Goal: Task Accomplishment & Management: Manage account settings

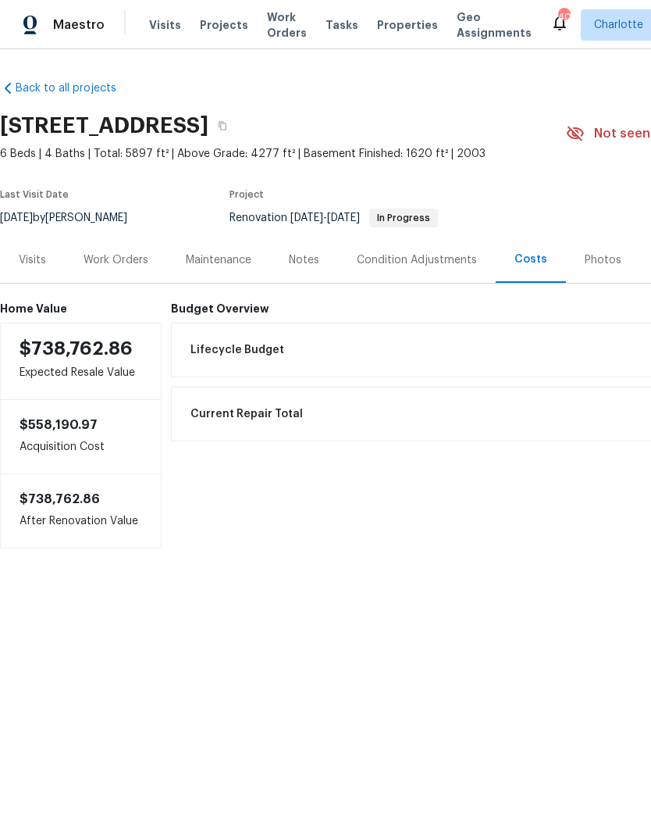
click at [112, 255] on div "Work Orders" at bounding box center [116, 260] width 65 height 16
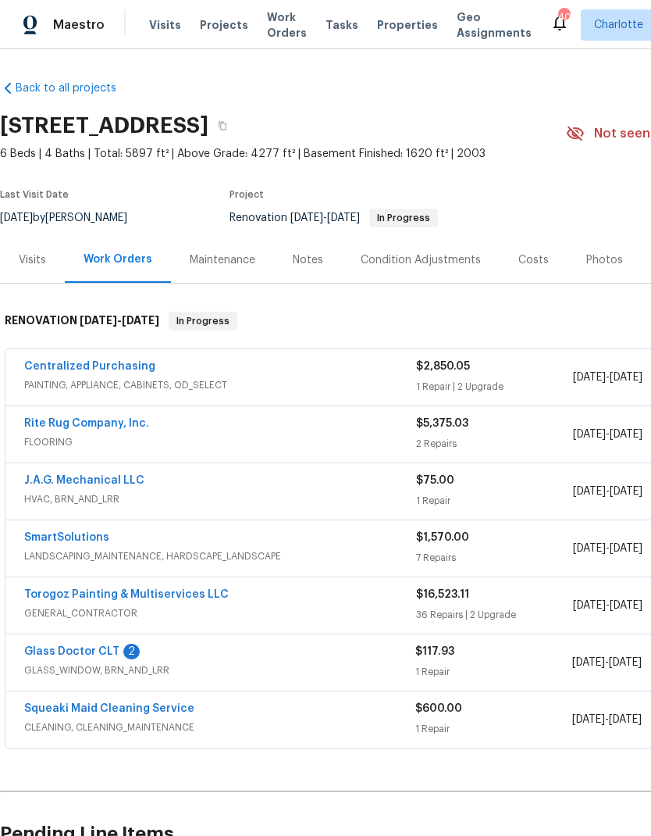
click at [66, 647] on link "Glass Doctor CLT" at bounding box center [71, 651] width 95 height 11
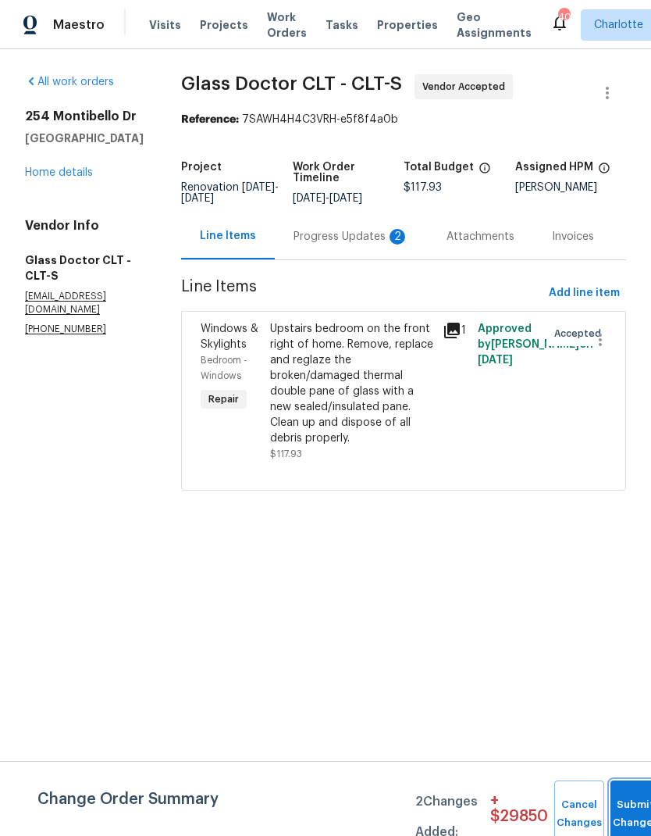
click at [622, 801] on button "Submit Changes" at bounding box center [636, 813] width 50 height 67
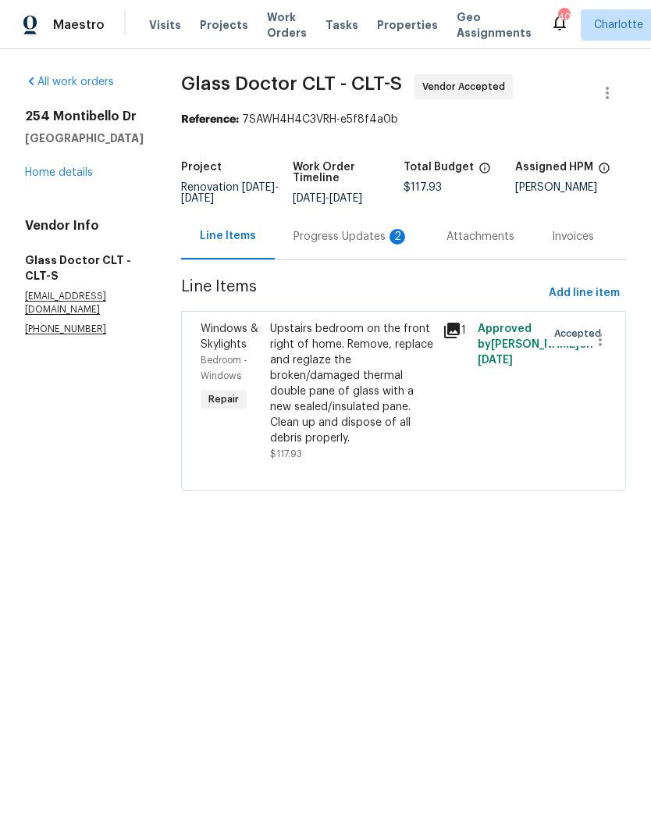
click at [326, 245] on div "Progress Updates 2" at bounding box center [351, 236] width 153 height 46
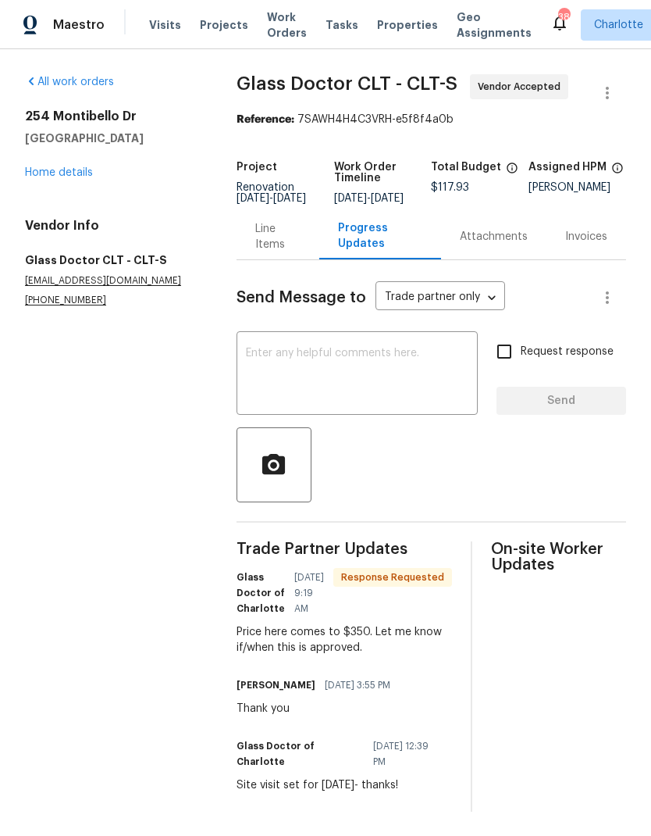
click at [419, 385] on textarea at bounding box center [357, 375] width 223 height 55
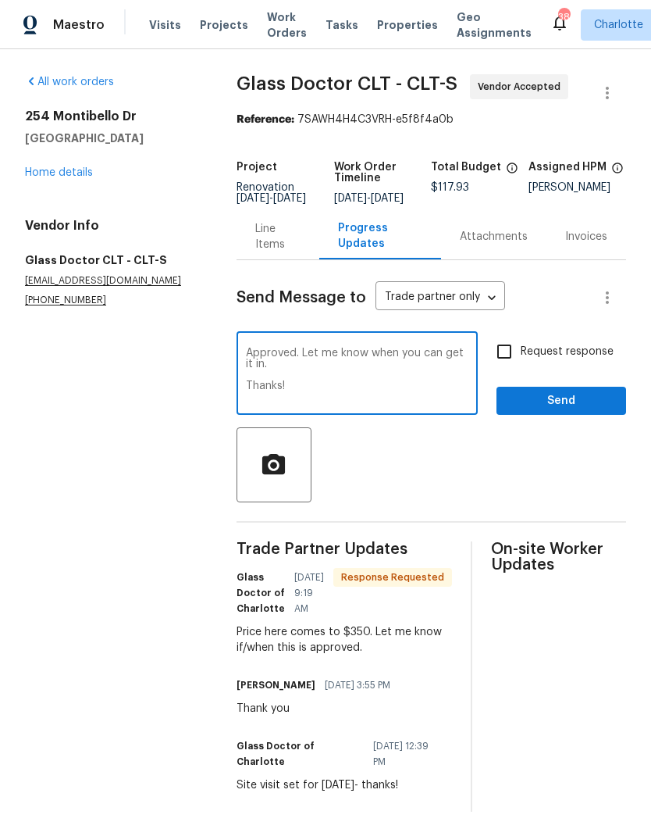
type textarea "Approved. Let me know when you can get it in. Thanks!"
click at [515, 362] on input "Request response" at bounding box center [504, 351] width 33 height 33
checkbox input "true"
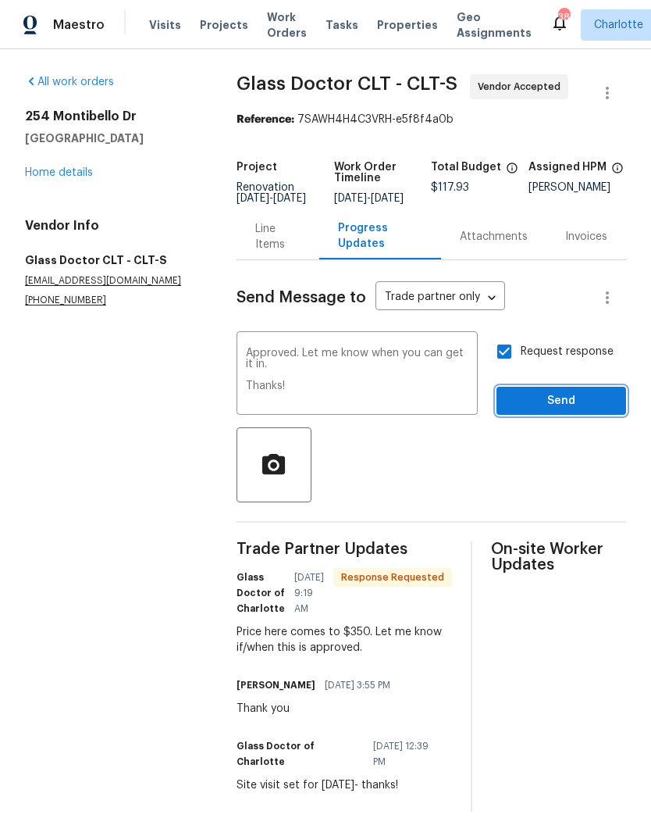
click at [582, 411] on span "Send" at bounding box center [561, 401] width 105 height 20
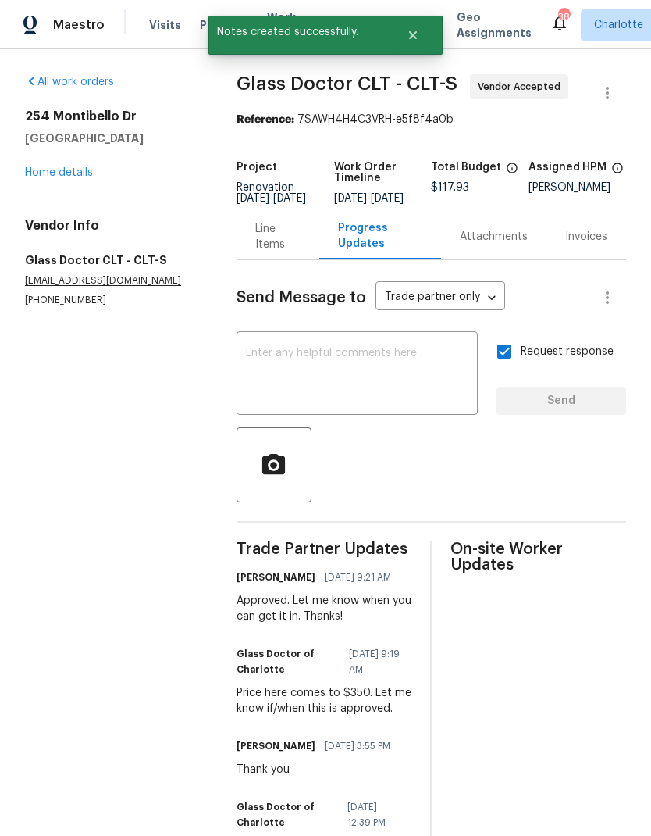
click at [269, 241] on div "Line Items" at bounding box center [277, 236] width 45 height 31
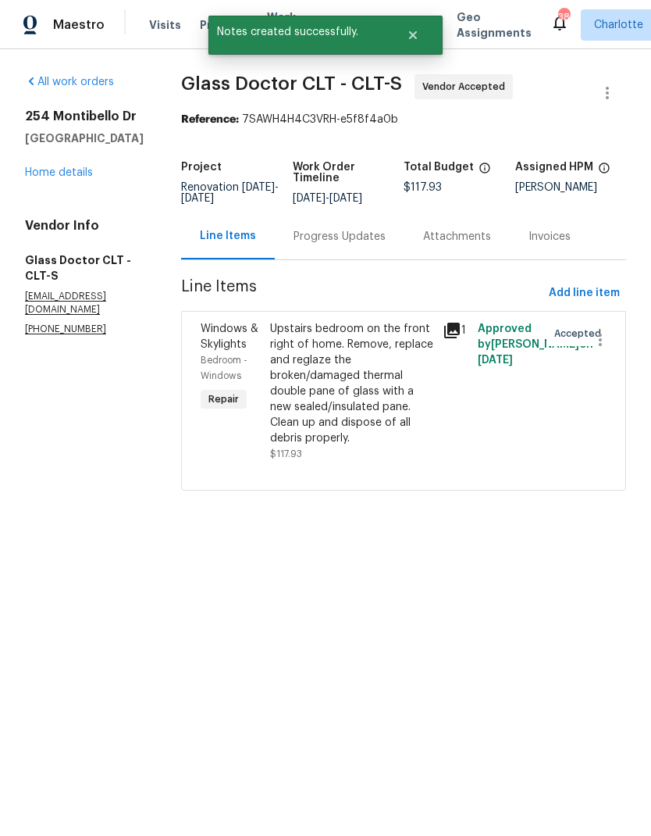
click at [358, 364] on div "Upstairs bedroom on the front right of home. Remove, replace and reglaze the br…" at bounding box center [352, 383] width 164 height 125
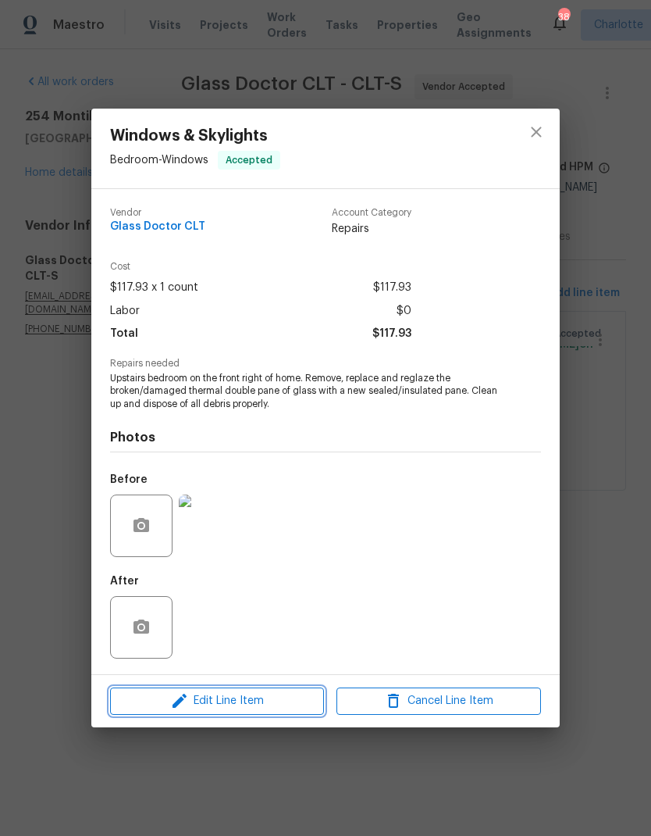
click at [259, 702] on span "Edit Line Item" at bounding box center [217, 701] width 205 height 20
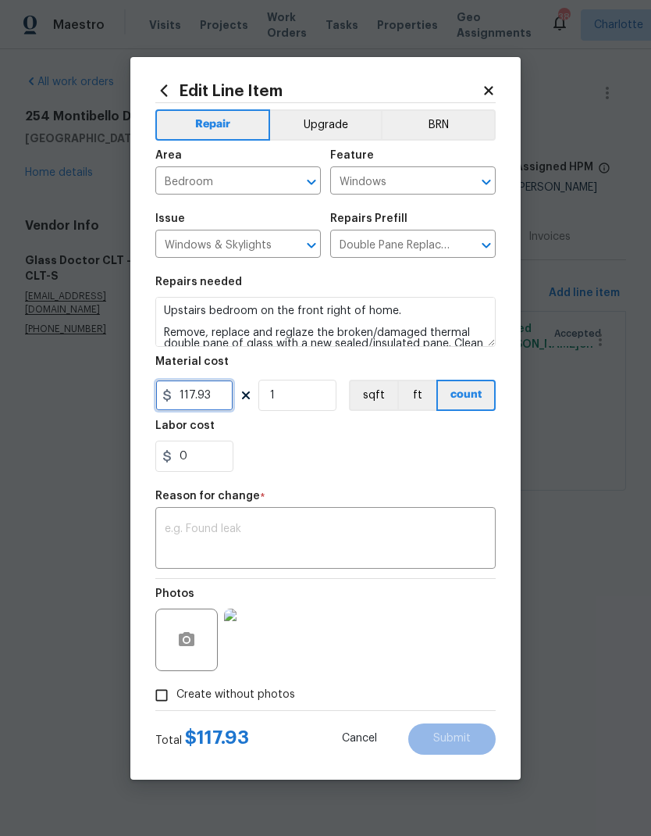
click at [199, 391] on input "117.93" at bounding box center [194, 395] width 78 height 31
click at [184, 408] on input "117.93" at bounding box center [194, 395] width 78 height 31
click at [183, 407] on input "117.93" at bounding box center [194, 395] width 78 height 31
click at [209, 408] on input "117.93" at bounding box center [194, 395] width 78 height 31
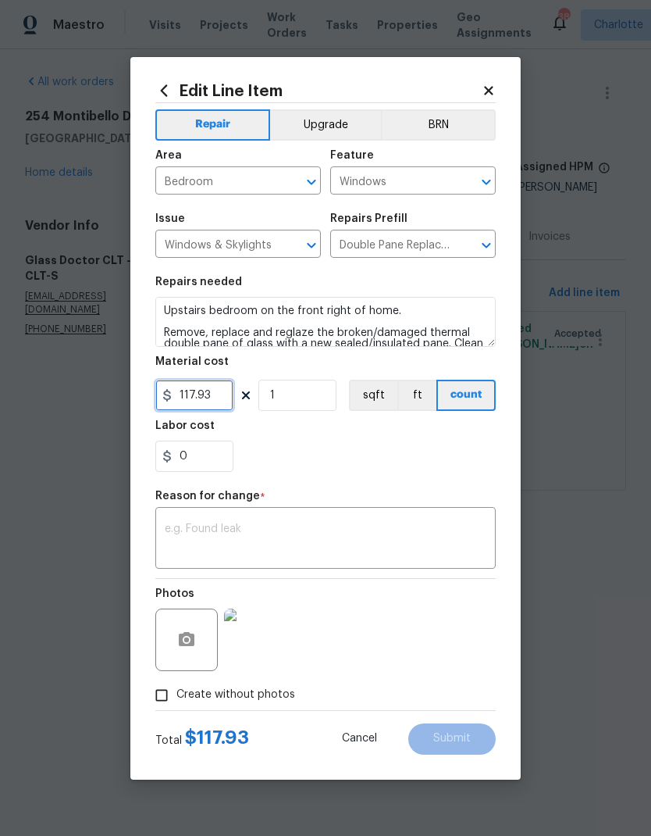
click at [209, 408] on input "117.93" at bounding box center [194, 395] width 78 height 31
type input "350"
click at [463, 444] on div "0" at bounding box center [325, 456] width 341 height 31
click at [392, 507] on div "Reason for change *" at bounding box center [325, 500] width 341 height 20
click at [402, 546] on textarea at bounding box center [326, 539] width 322 height 33
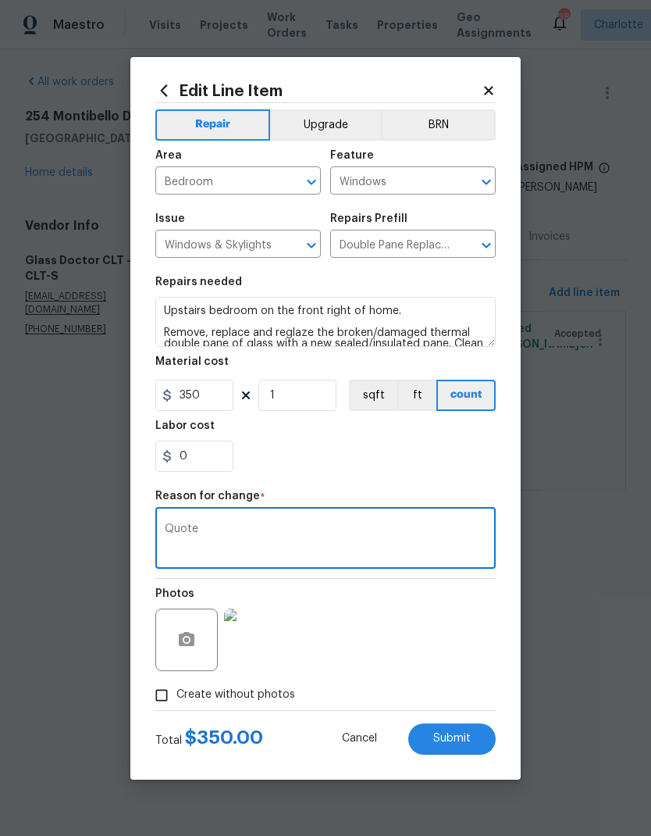
type textarea "Quote"
click at [399, 440] on div "Labor cost" at bounding box center [325, 430] width 341 height 20
click at [458, 729] on button "Submit" at bounding box center [451, 738] width 87 height 31
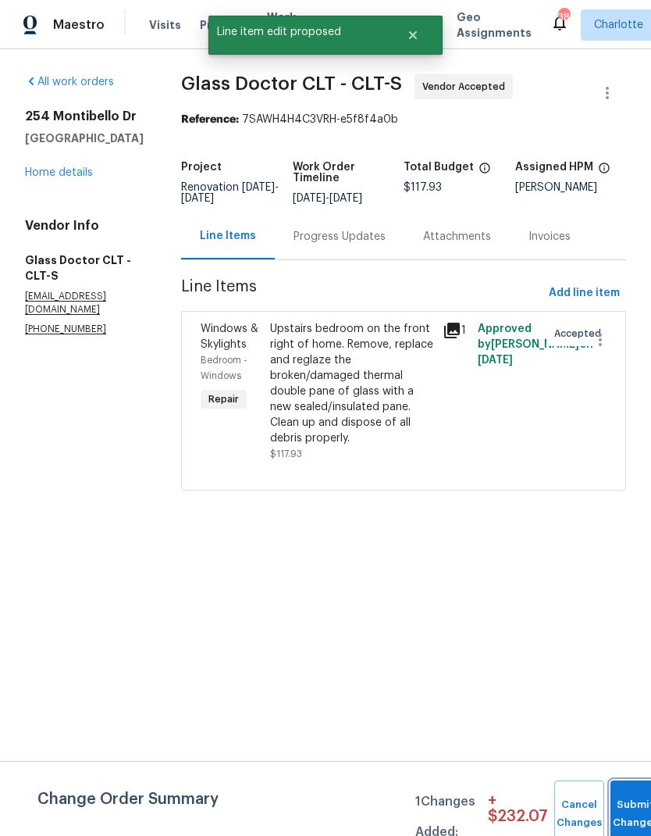
click at [626, 804] on button "Submit Changes" at bounding box center [636, 813] width 50 height 67
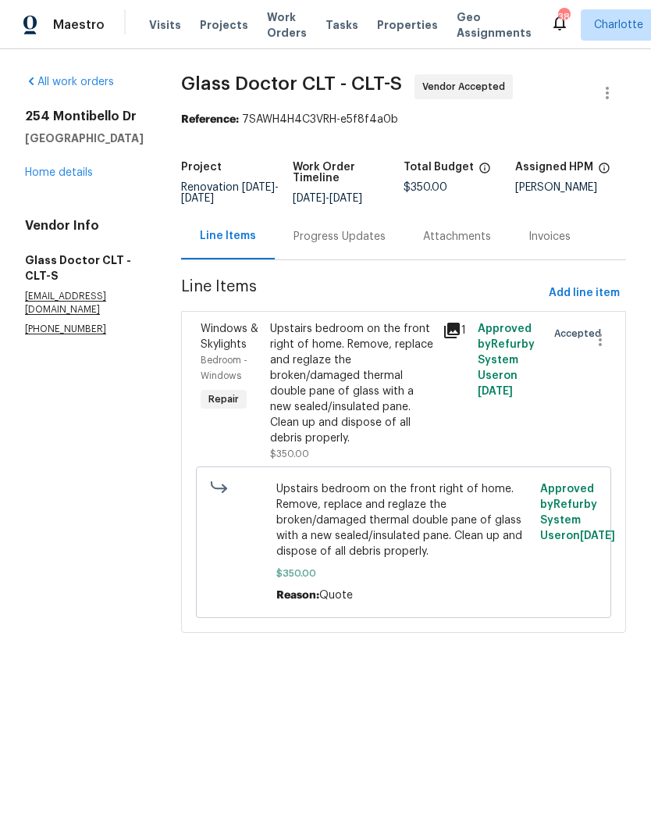
click at [48, 178] on link "Home details" at bounding box center [59, 172] width 68 height 11
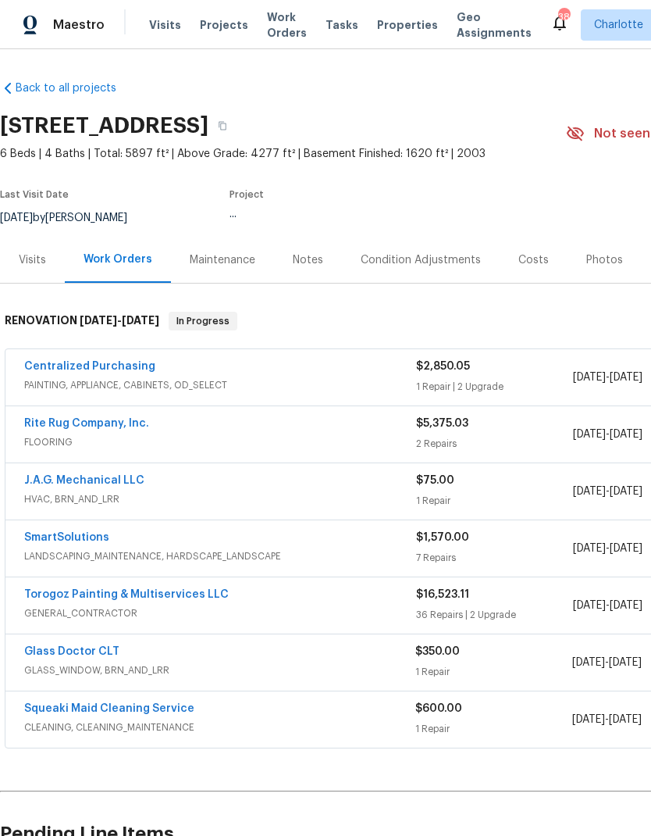
click at [66, 476] on link "J.A.G. Mechanical LLC" at bounding box center [84, 480] width 120 height 11
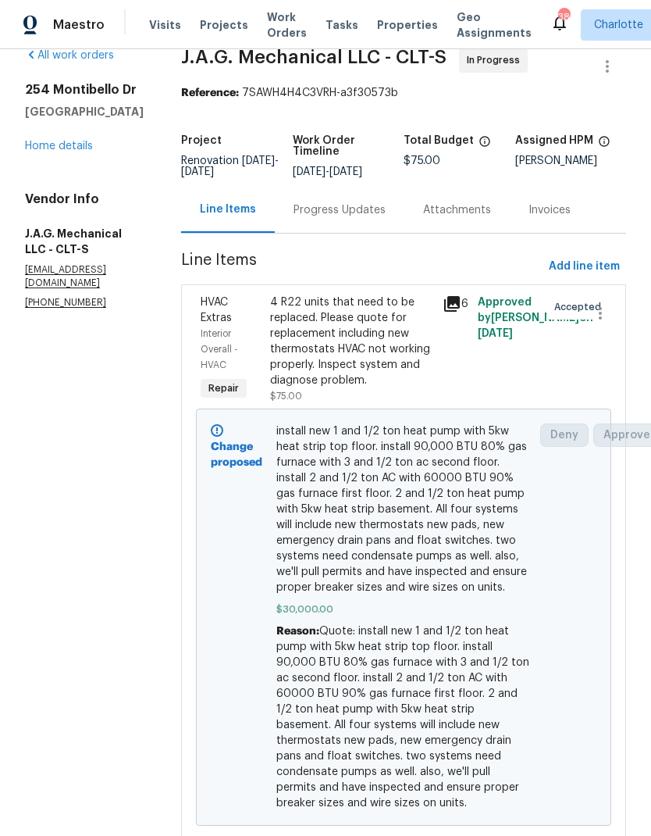
scroll to position [27, 0]
click at [70, 149] on link "Home details" at bounding box center [59, 146] width 68 height 11
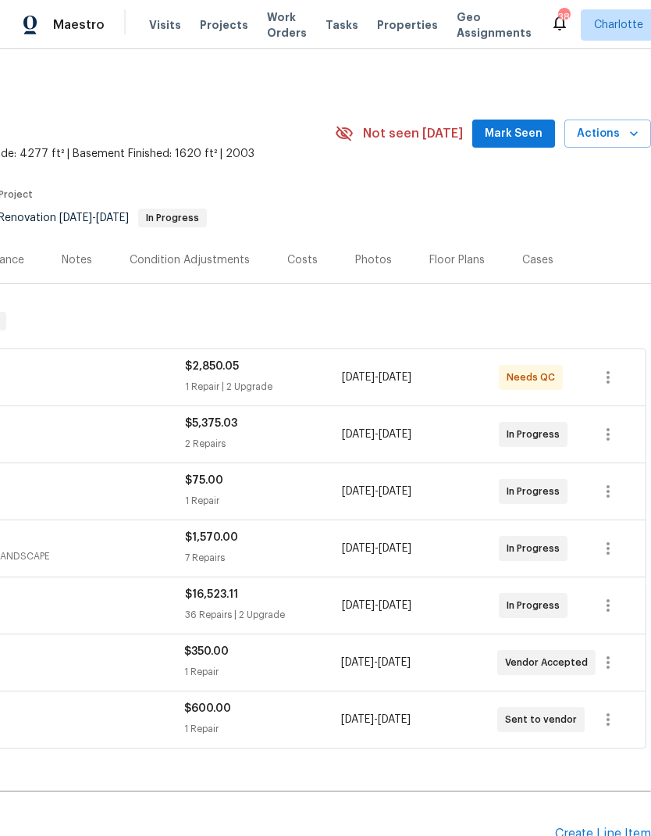
scroll to position [0, 231]
click at [618, 123] on button "Actions" at bounding box center [608, 133] width 87 height 29
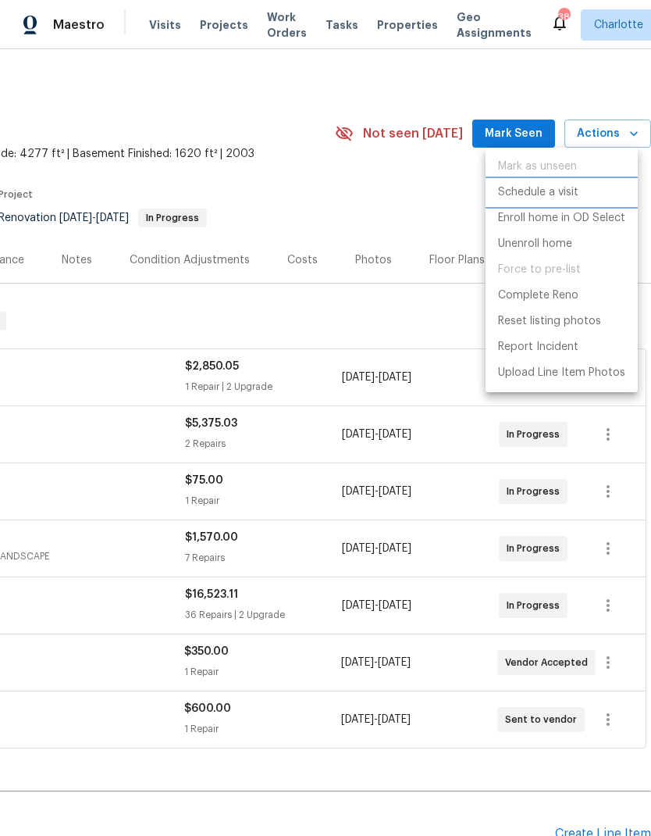
click at [537, 184] on p "Schedule a visit" at bounding box center [538, 192] width 80 height 16
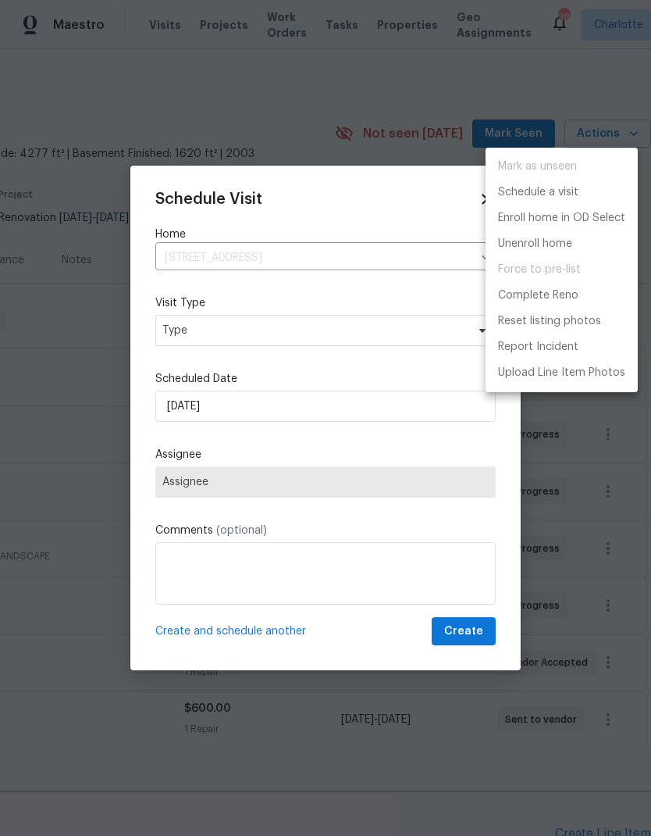
click at [184, 401] on div at bounding box center [325, 418] width 651 height 836
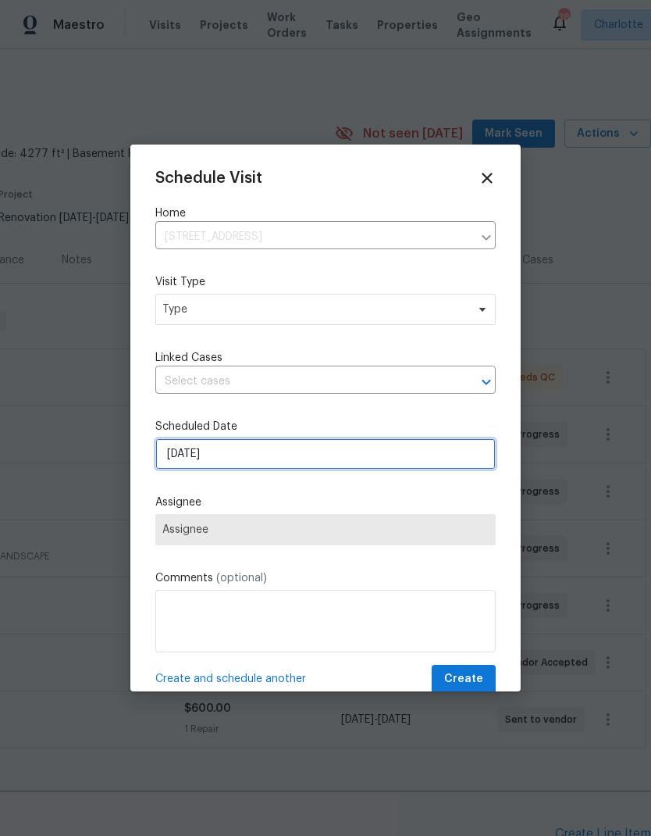
click at [209, 453] on input "9/29/2025" at bounding box center [325, 453] width 341 height 31
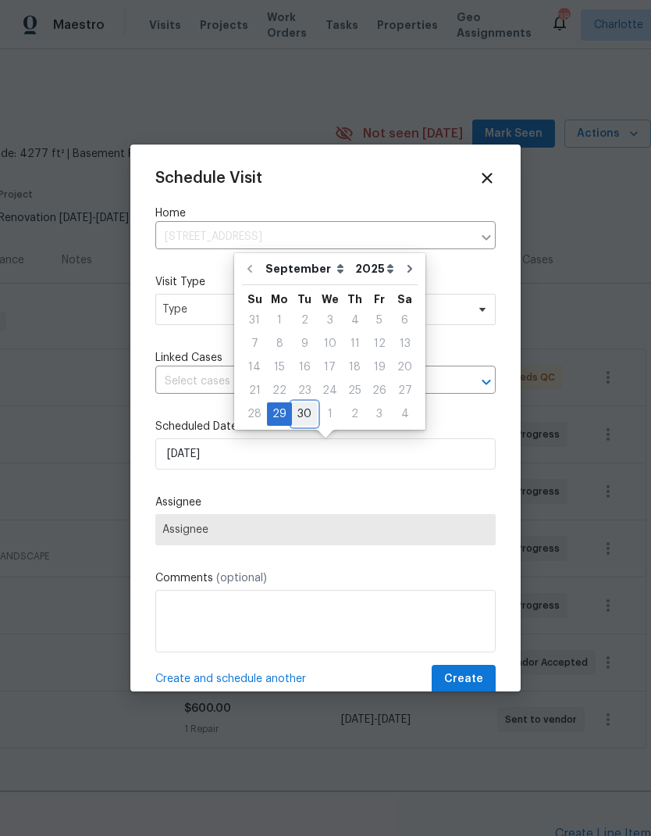
click at [295, 414] on div "30" at bounding box center [304, 414] width 25 height 22
type input "9/30/2025"
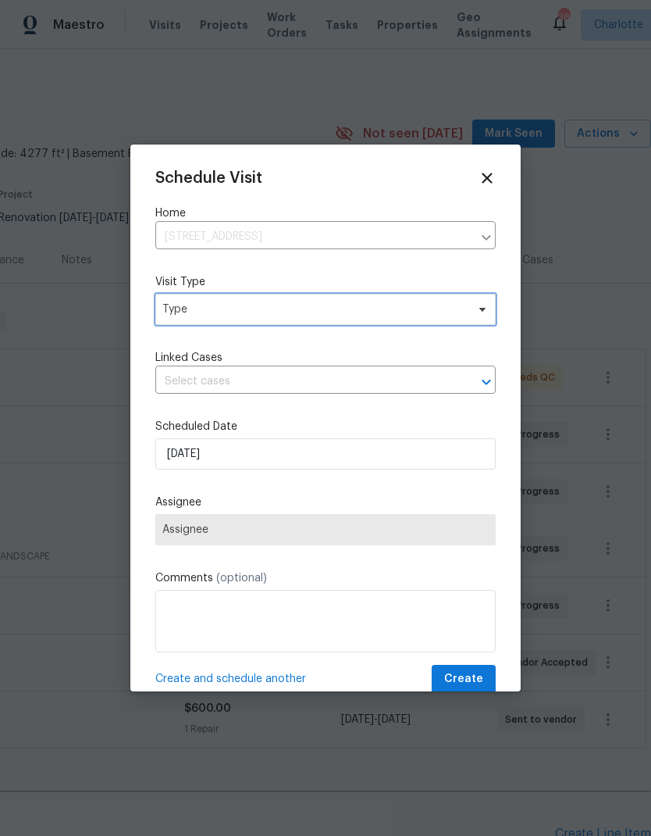
click at [215, 315] on span "Type" at bounding box center [314, 309] width 304 height 16
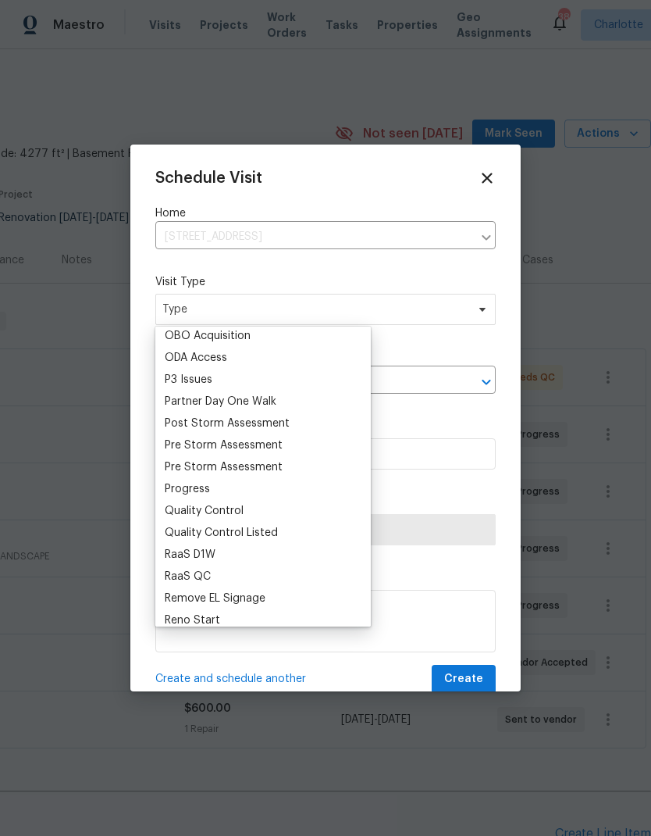
scroll to position [903, 0]
click at [187, 484] on div "Progress" at bounding box center [187, 488] width 45 height 16
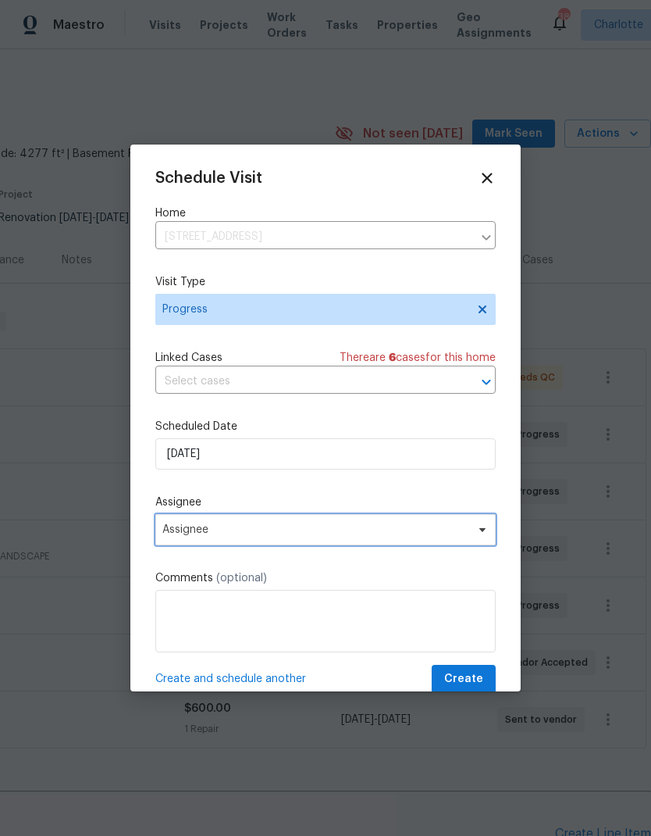
click at [278, 526] on span "Assignee" at bounding box center [325, 529] width 341 height 31
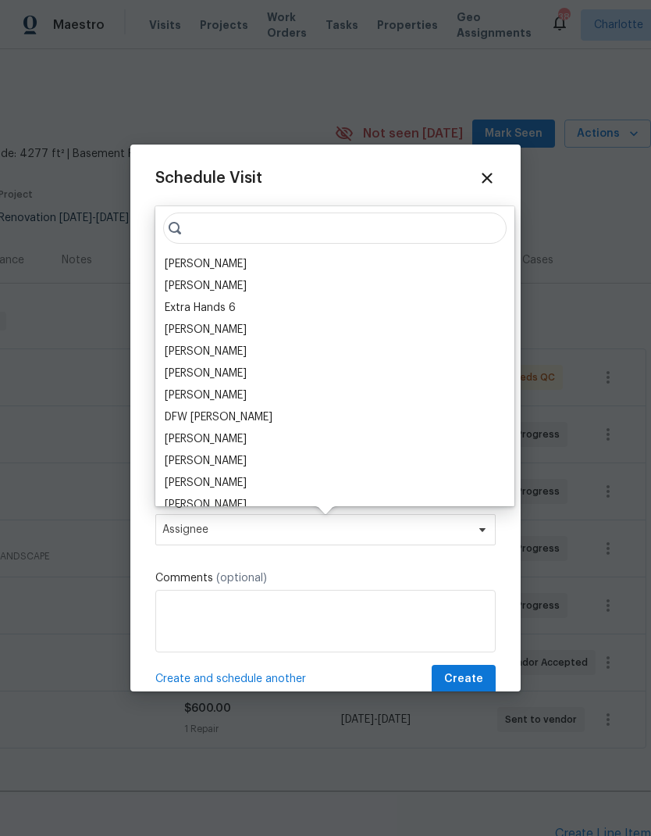
click at [193, 258] on div "[PERSON_NAME]" at bounding box center [206, 264] width 82 height 16
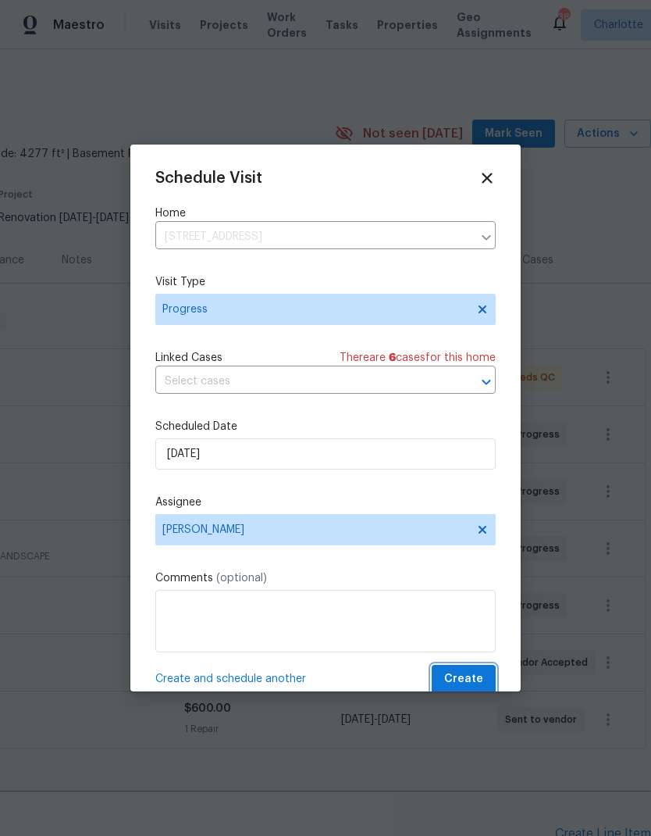
click at [460, 689] on span "Create" at bounding box center [463, 679] width 39 height 20
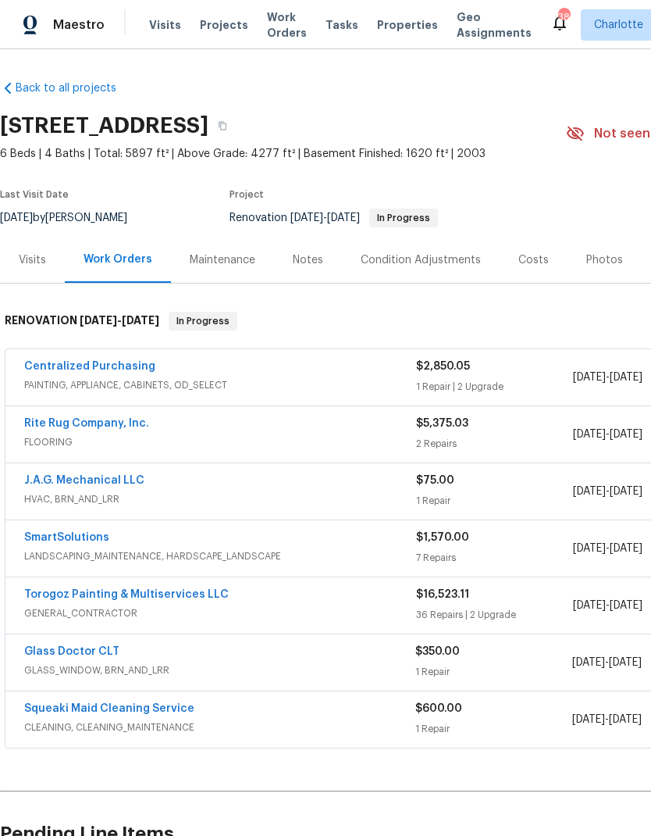
scroll to position [0, 0]
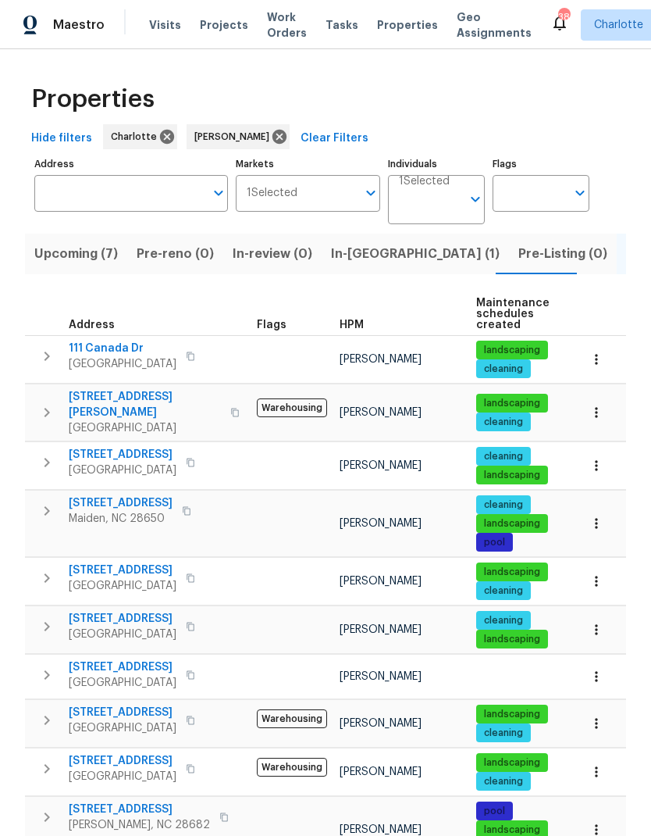
click at [73, 258] on span "Upcoming (7)" at bounding box center [76, 254] width 84 height 22
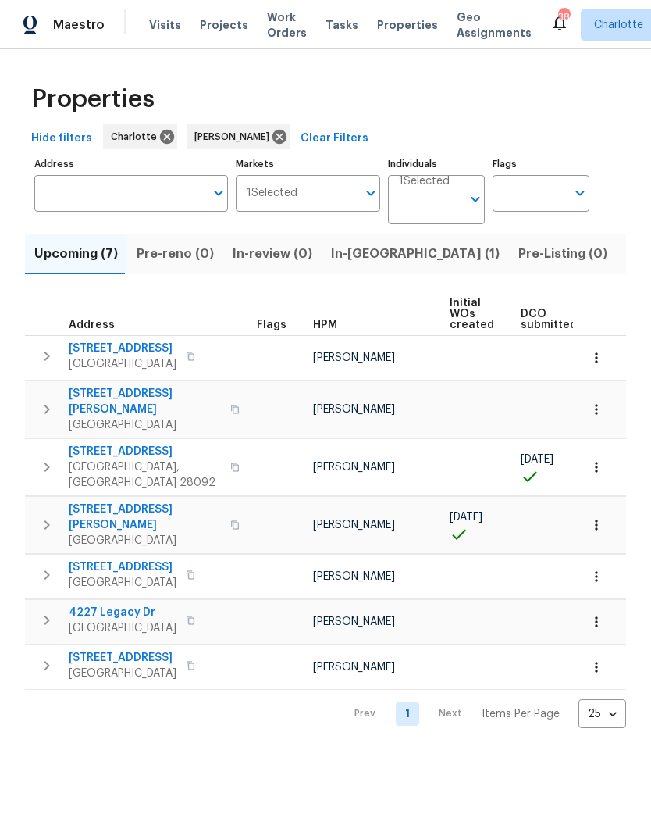
click at [102, 444] on span "130 Boulder Dr" at bounding box center [145, 452] width 152 height 16
click at [601, 458] on button "button" at bounding box center [597, 467] width 34 height 34
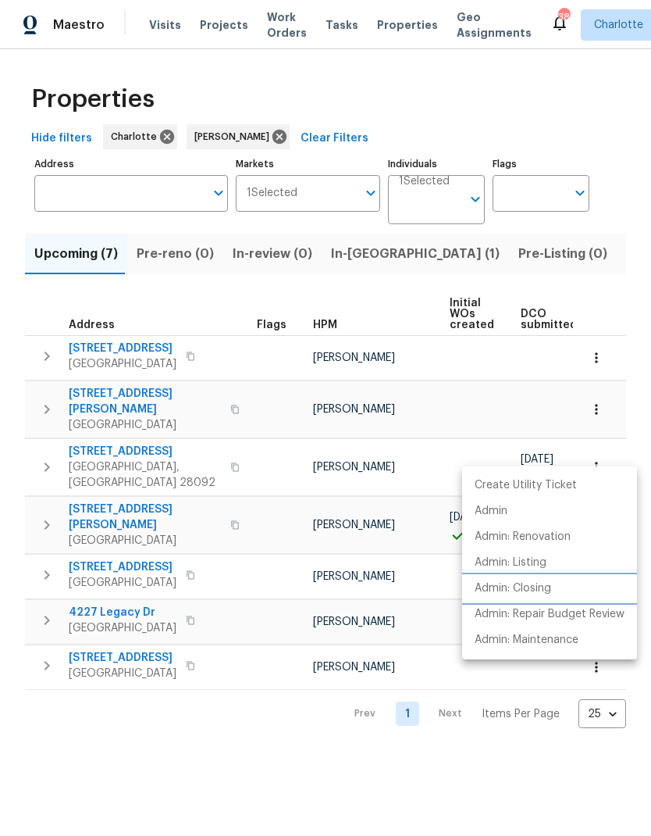
click at [530, 592] on p "Admin: Closing" at bounding box center [513, 588] width 77 height 16
click at [105, 440] on div at bounding box center [325, 418] width 651 height 836
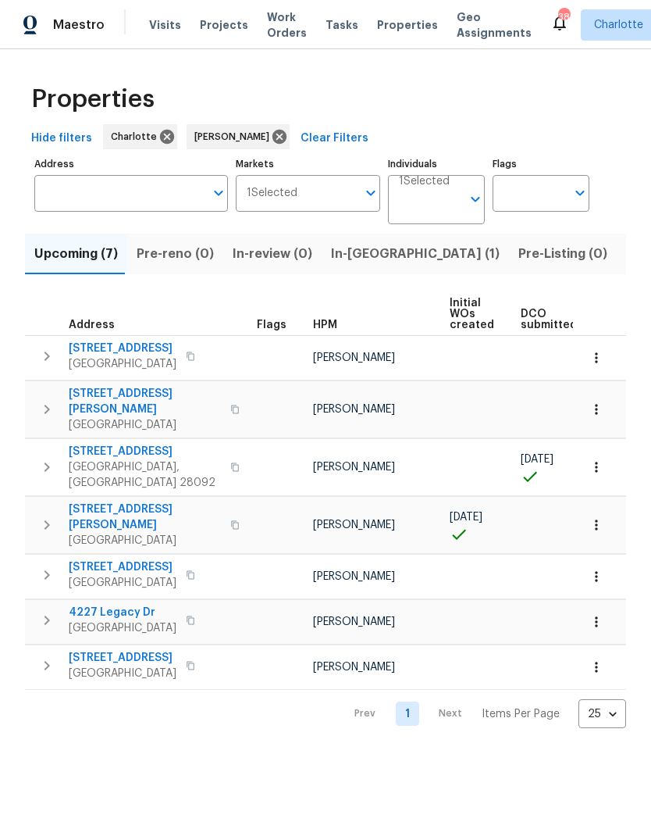
click at [112, 444] on span "130 Boulder Dr" at bounding box center [145, 452] width 152 height 16
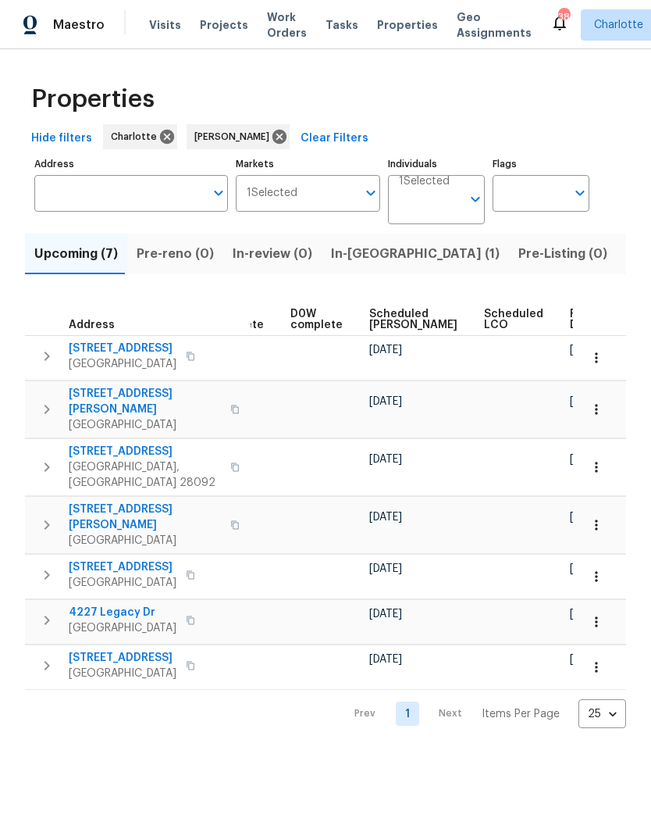
scroll to position [0, 391]
click at [571, 319] on span "Ready Date" at bounding box center [588, 320] width 34 height 22
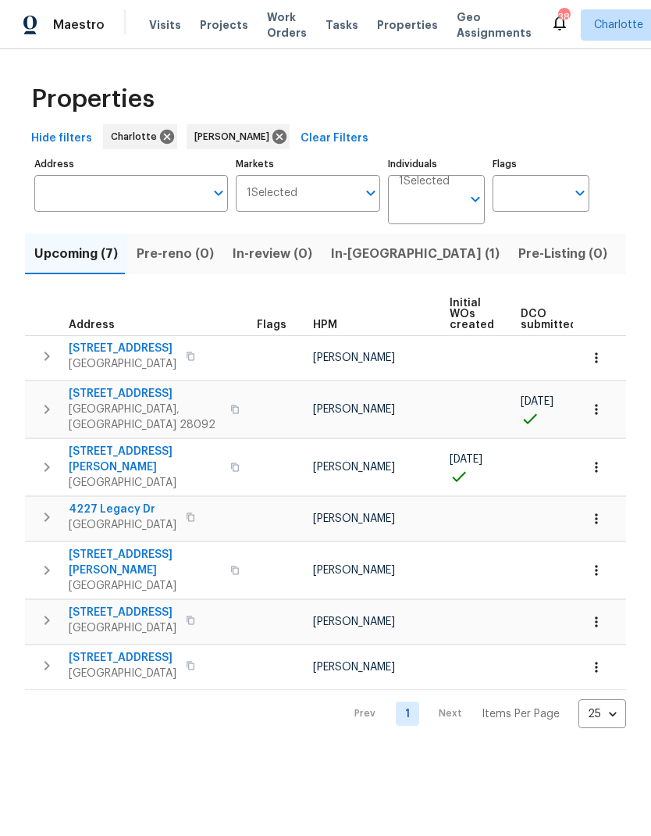
click at [103, 346] on span "146 Marakery Rd Unit B" at bounding box center [123, 349] width 108 height 16
click at [126, 444] on span "7721 Red Robin Trl" at bounding box center [145, 459] width 152 height 31
click at [130, 355] on span "146 Marakery Rd Unit B" at bounding box center [123, 349] width 108 height 16
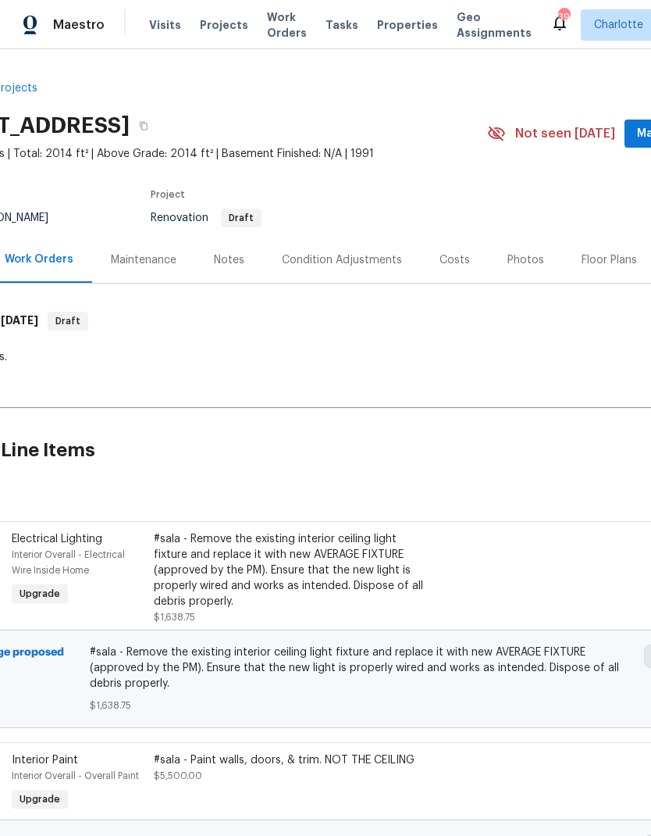
scroll to position [0, 80]
click at [205, 237] on div "Notes" at bounding box center [228, 260] width 68 height 46
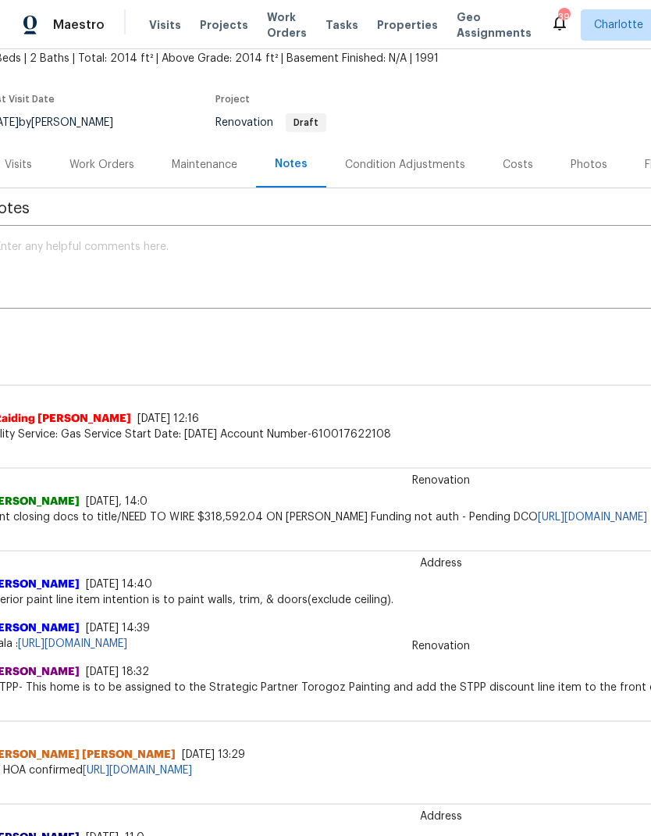
scroll to position [89, 14]
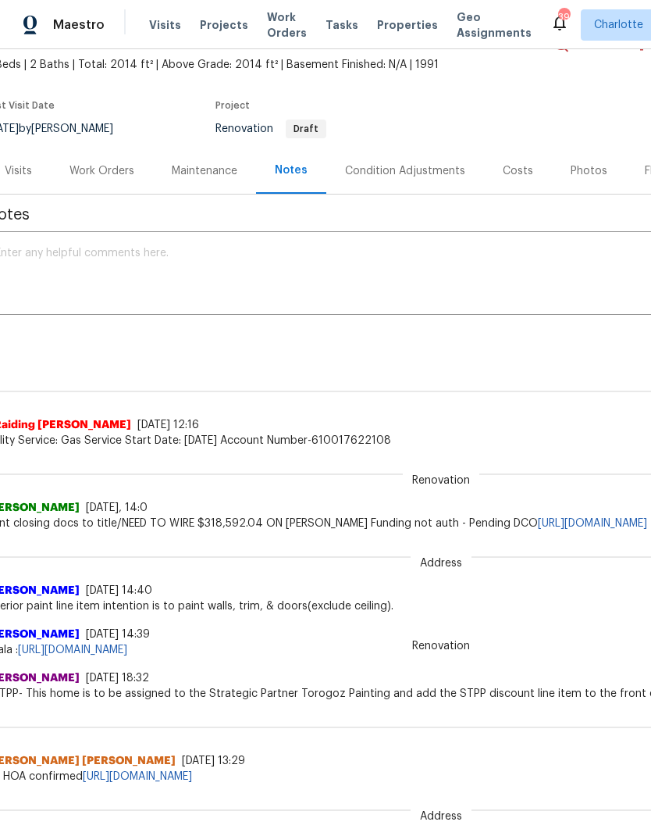
click at [117, 167] on div "Work Orders" at bounding box center [102, 171] width 65 height 16
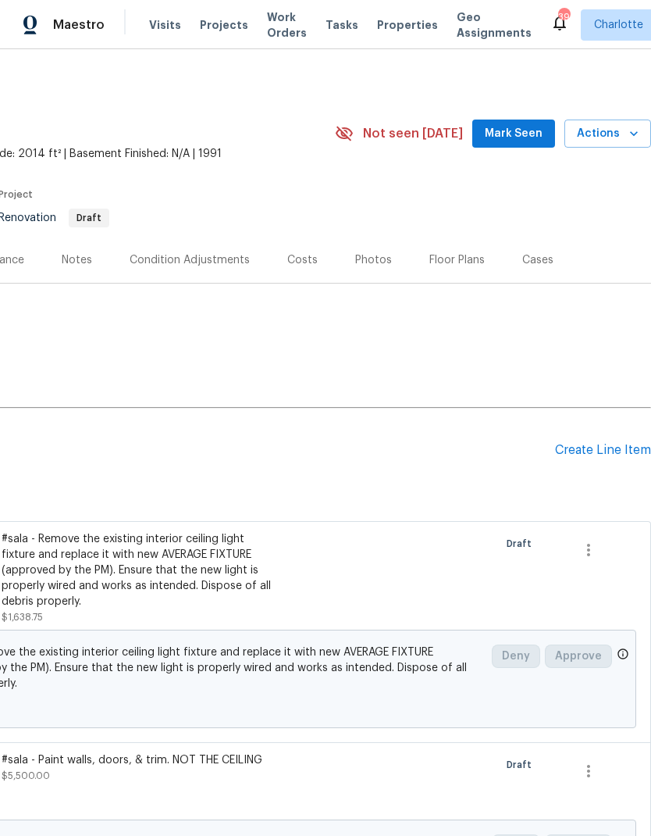
scroll to position [0, 231]
click at [601, 447] on div "Create Line Item" at bounding box center [603, 450] width 96 height 15
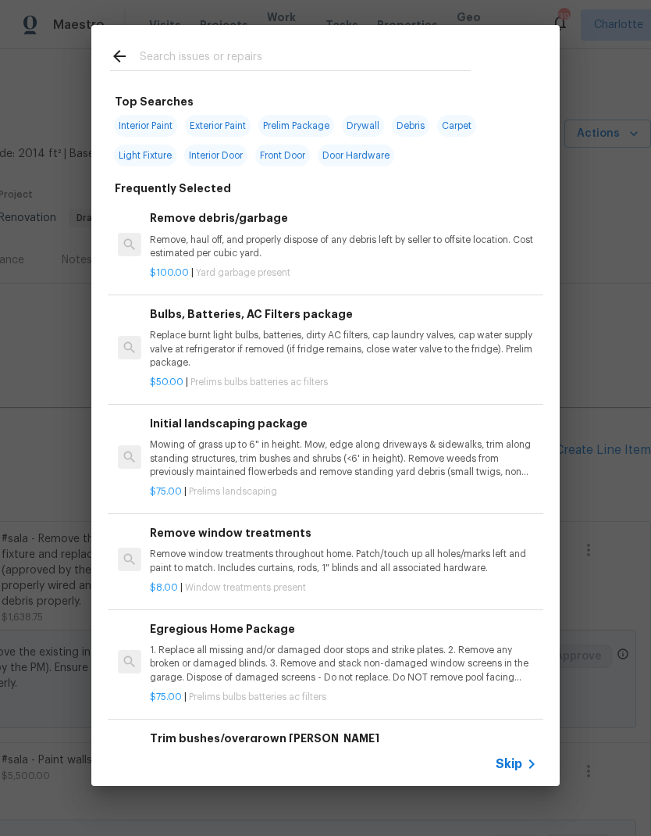
click at [241, 55] on input "text" at bounding box center [305, 58] width 331 height 23
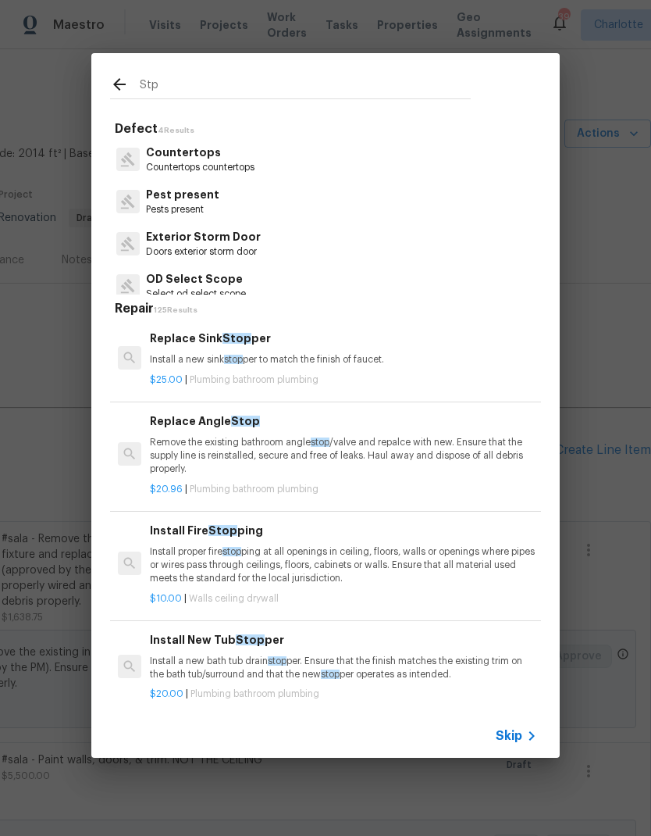
type input "Stpp"
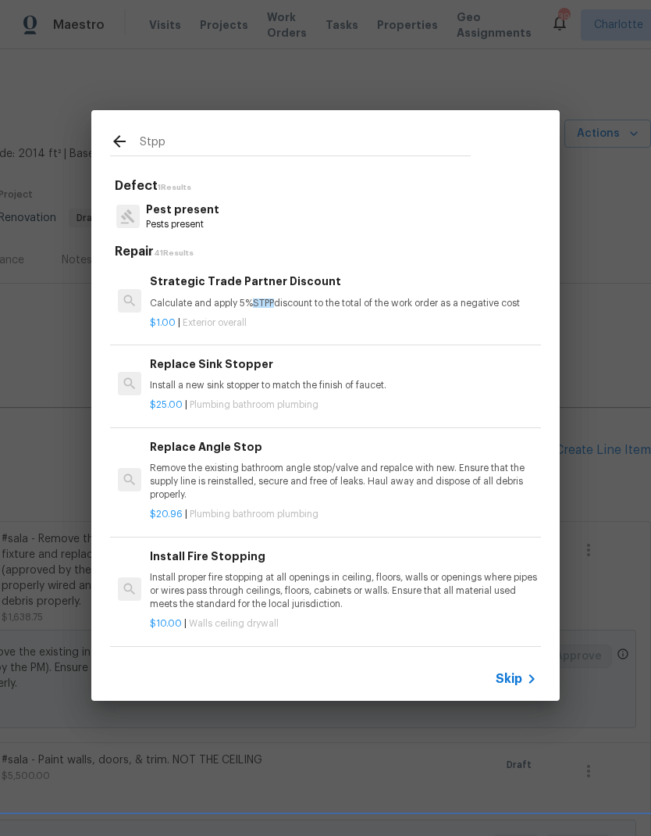
click at [360, 301] on p "Calculate and apply 5% STPP discount to the total of the work order as a negati…" at bounding box center [343, 303] width 387 height 13
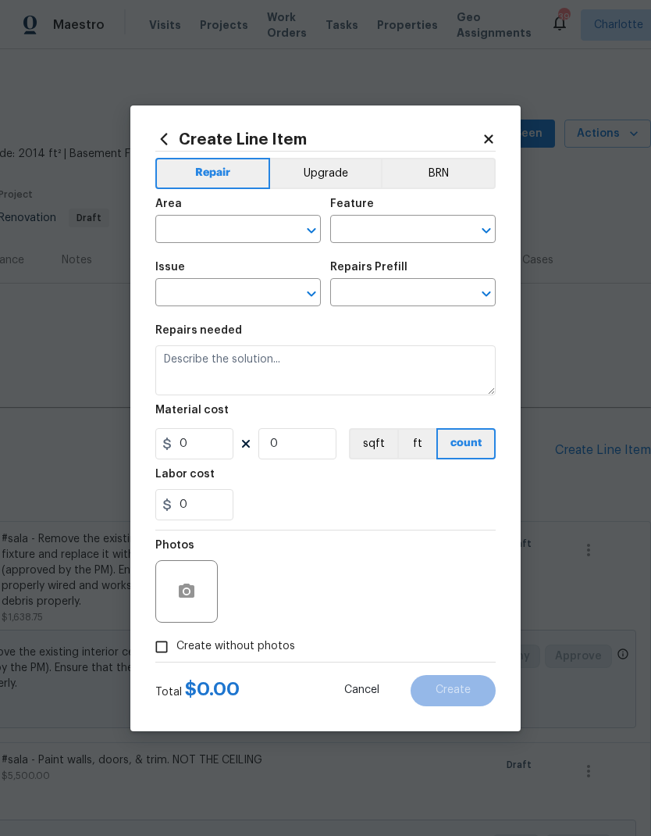
type input "Overall Exterior"
type input "Strategic Trade Partner Discount $1.00"
type textarea "Calculate and apply 5% STPP discount to the total of the work order as a negati…"
type input "1"
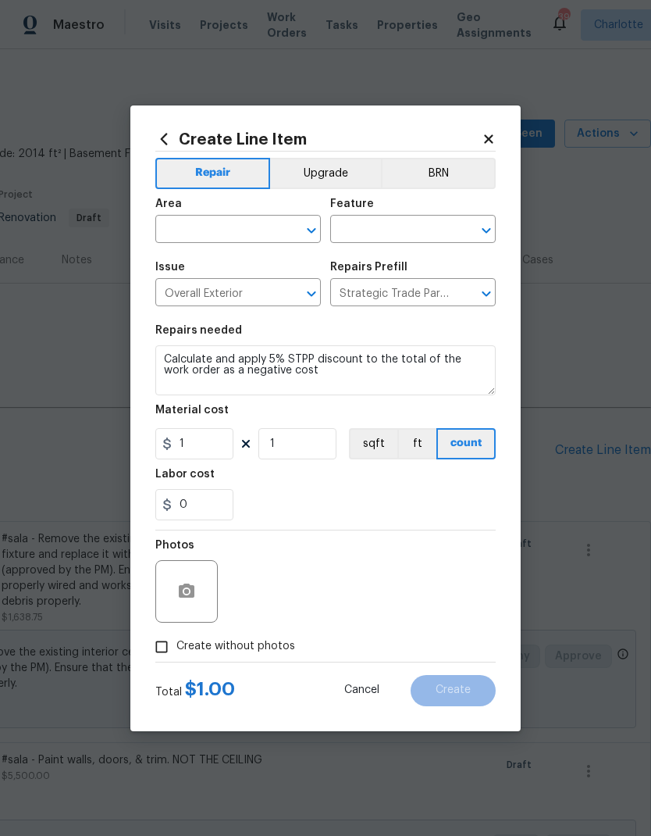
click at [254, 230] on input "text" at bounding box center [216, 231] width 122 height 24
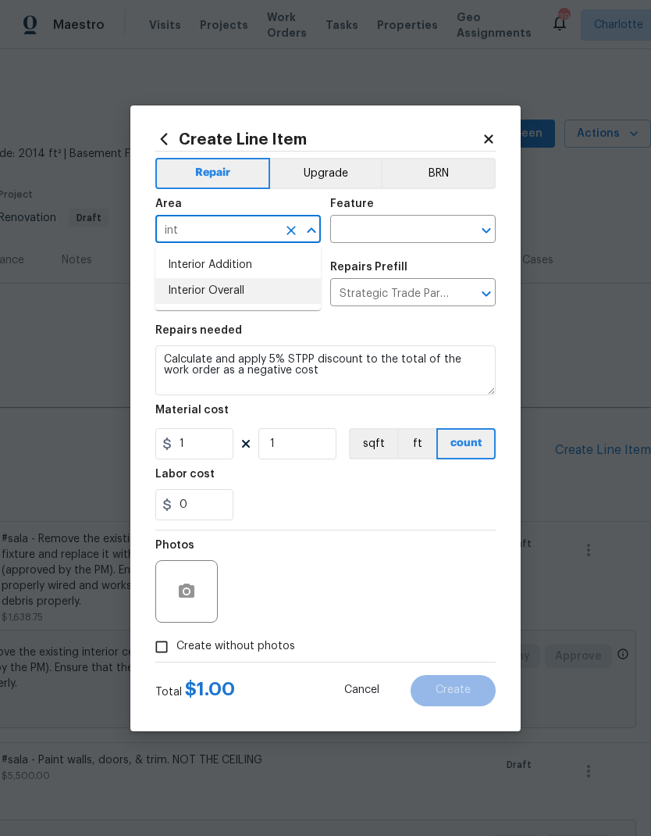
click at [256, 297] on li "Interior Overall" at bounding box center [238, 291] width 166 height 26
type input "Interior Overall"
click at [433, 227] on input "text" at bounding box center [391, 231] width 122 height 24
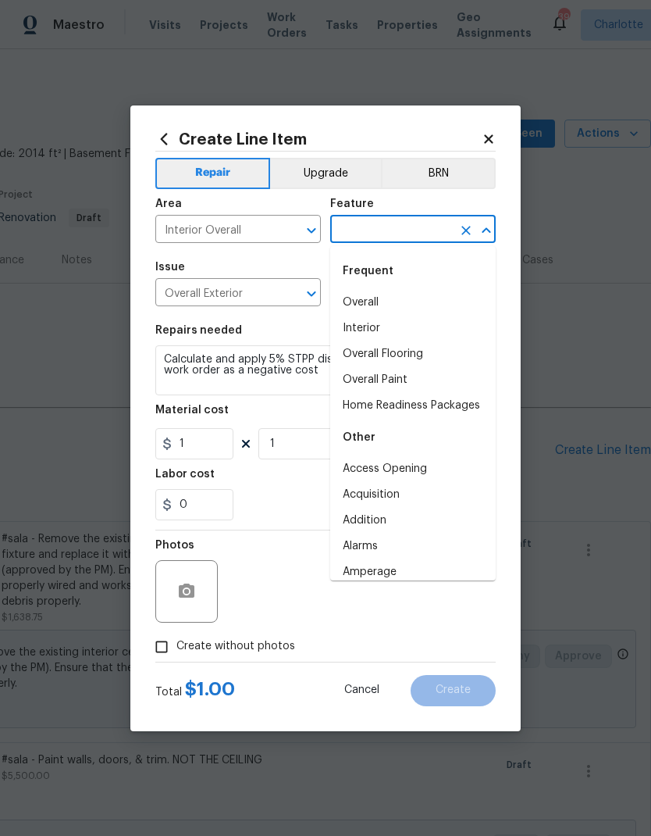
click at [383, 304] on li "Overall" at bounding box center [413, 303] width 166 height 26
type input "Overall"
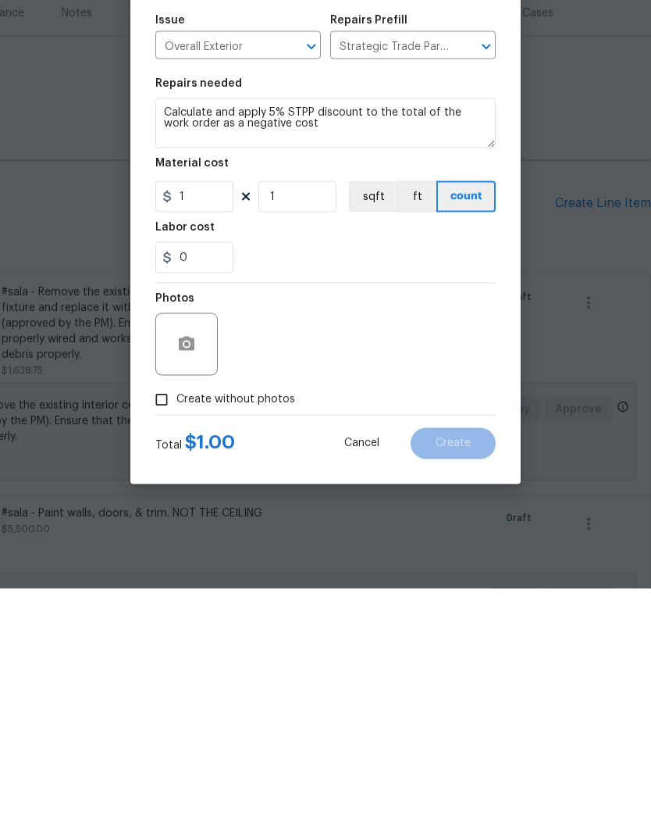
click at [255, 638] on span "Create without photos" at bounding box center [236, 646] width 119 height 16
click at [177, 632] on input "Create without photos" at bounding box center [162, 647] width 30 height 30
checkbox input "true"
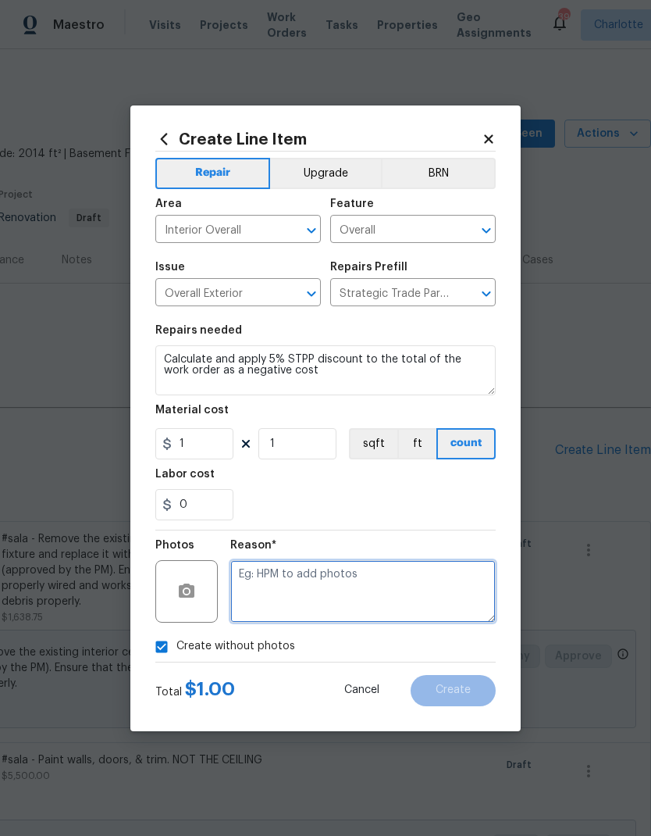
click at [330, 590] on textarea at bounding box center [363, 591] width 266 height 62
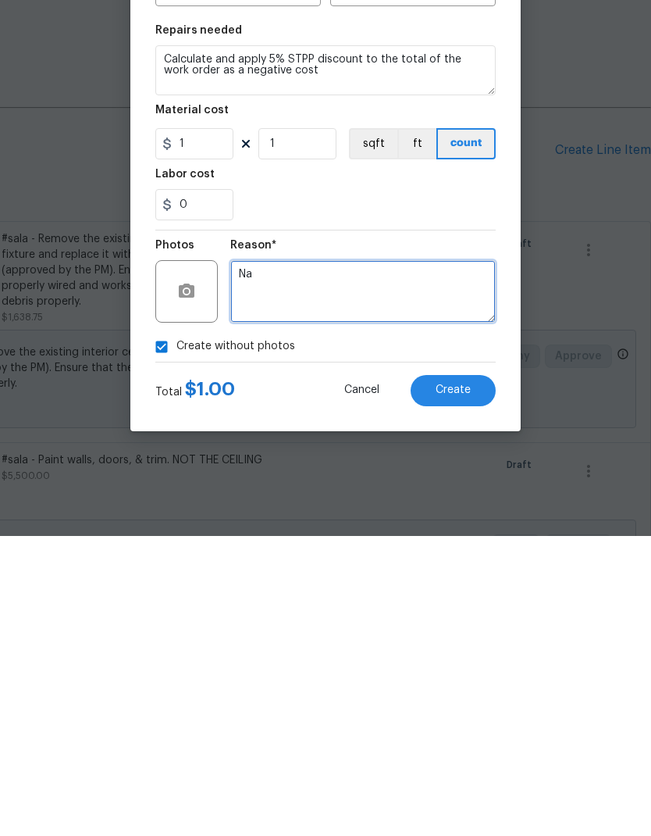
type textarea "Na"
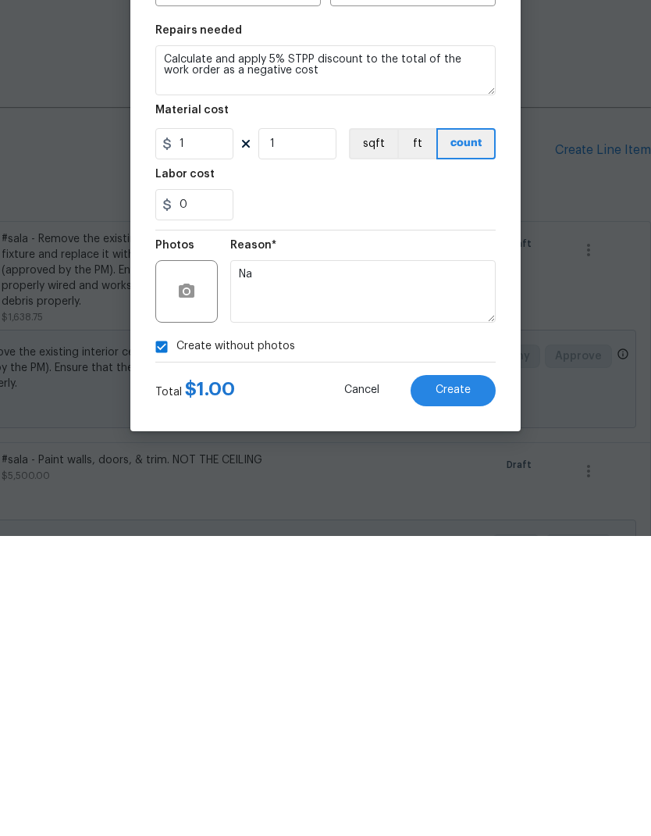
click at [469, 675] on button "Create" at bounding box center [453, 690] width 85 height 31
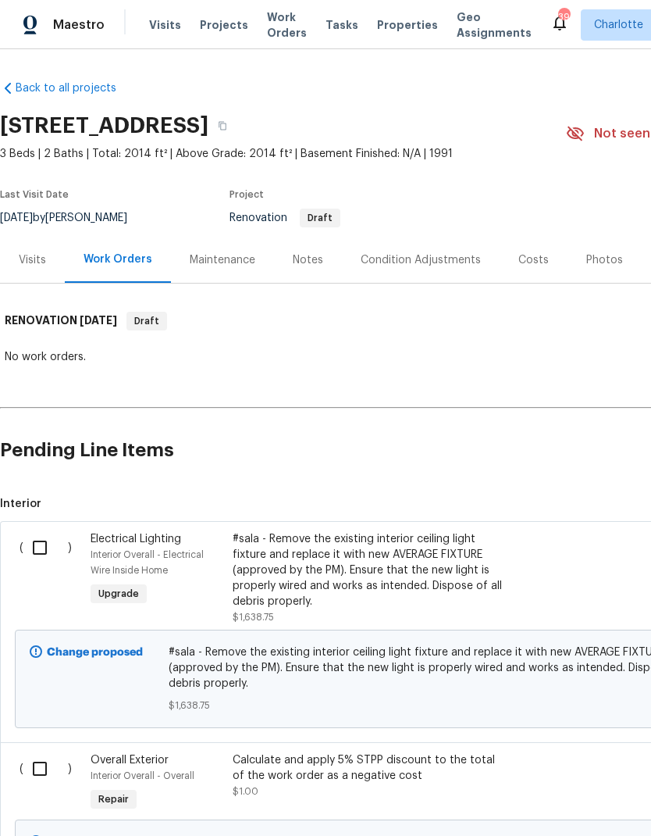
scroll to position [0, 0]
click at [412, 259] on div "Condition Adjustments" at bounding box center [421, 260] width 120 height 16
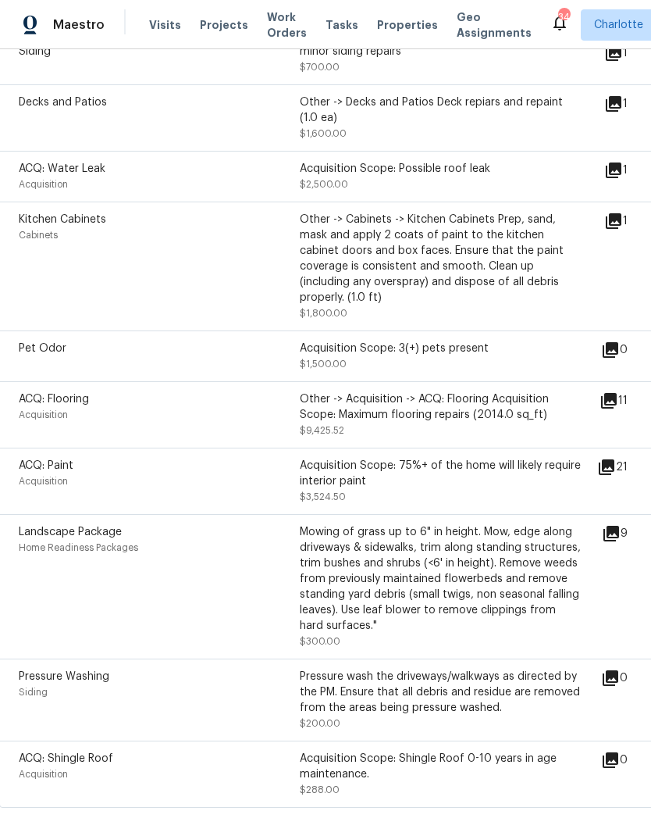
scroll to position [740, 1]
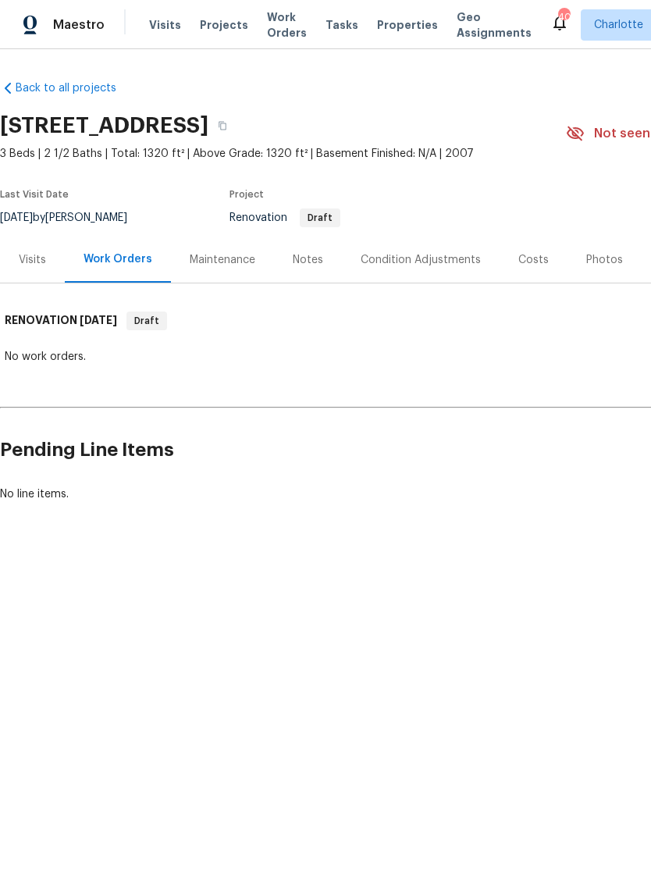
click at [295, 270] on div "Notes" at bounding box center [308, 260] width 68 height 46
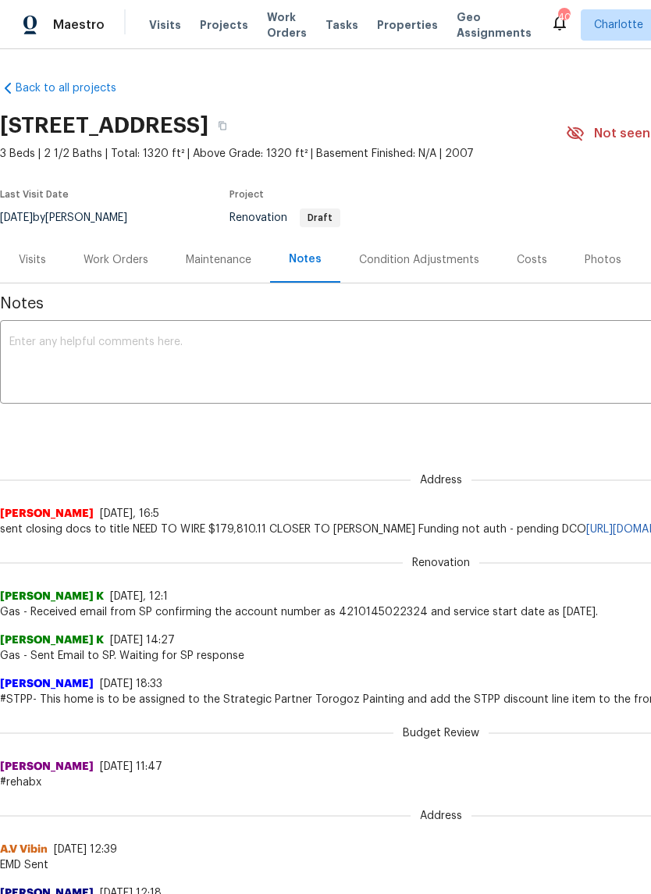
click at [110, 256] on div "Work Orders" at bounding box center [116, 260] width 65 height 16
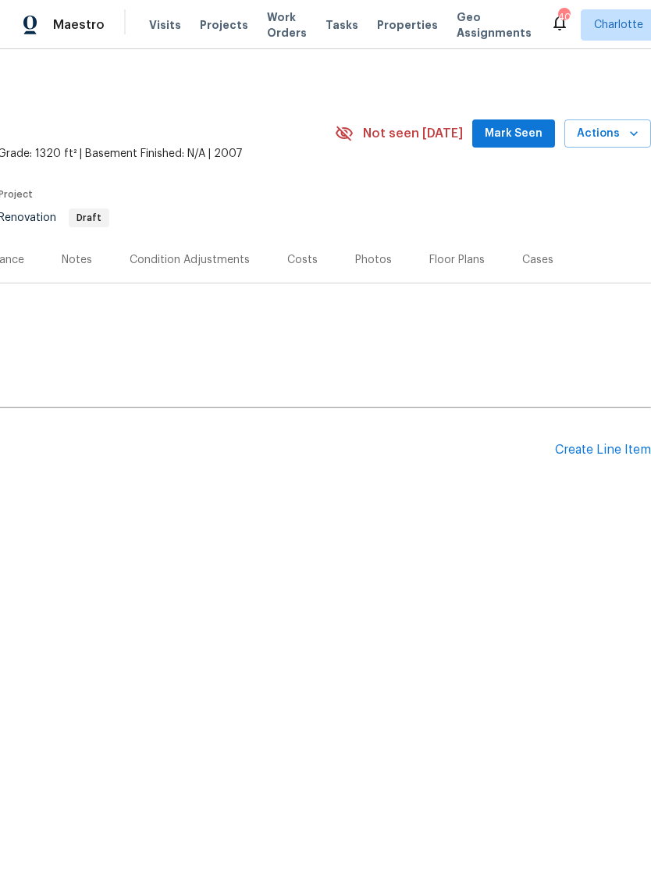
click at [605, 451] on div "Create Line Item" at bounding box center [603, 450] width 96 height 15
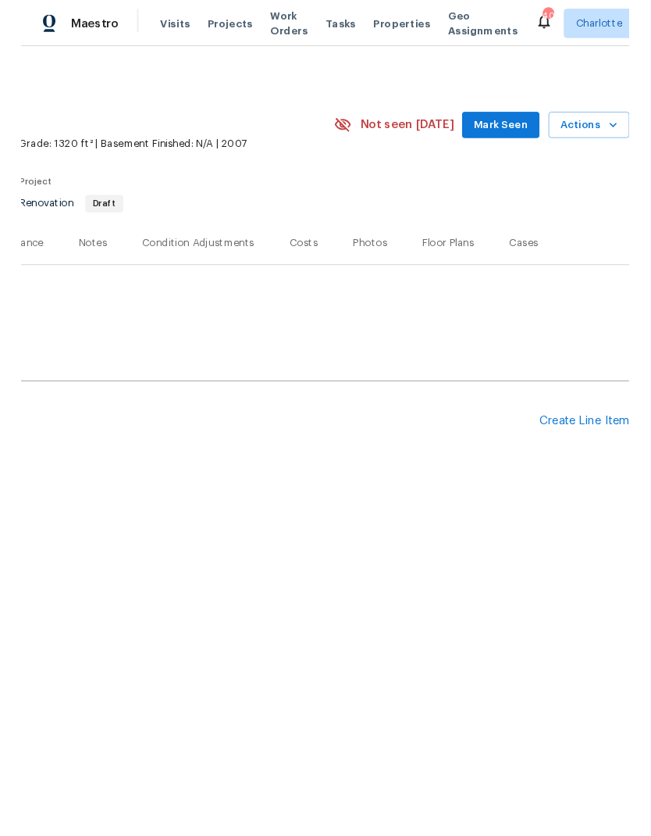
scroll to position [0, 231]
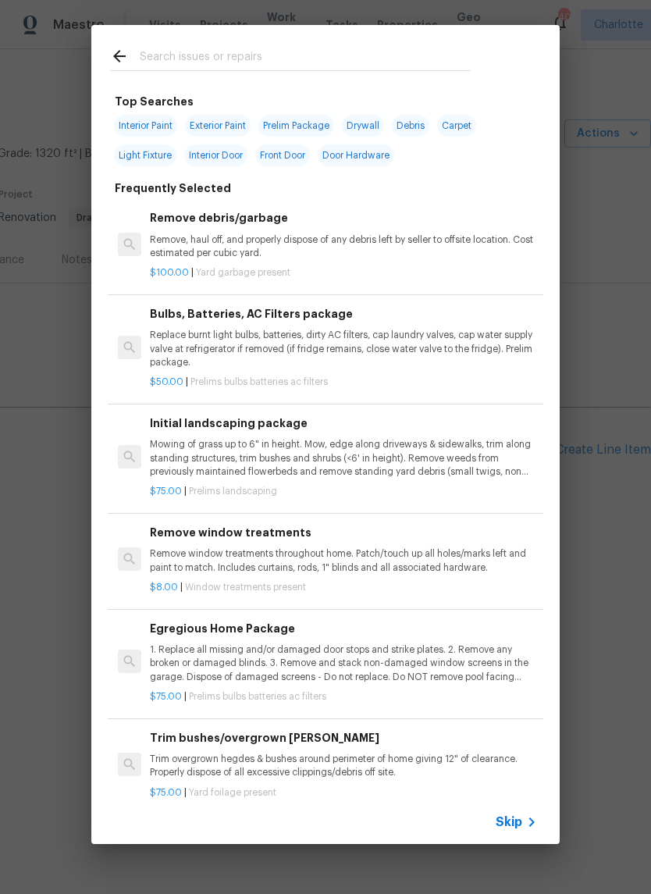
click at [309, 36] on div at bounding box center [290, 56] width 398 height 62
click at [200, 36] on div at bounding box center [290, 56] width 398 height 62
click at [185, 48] on input "text" at bounding box center [305, 58] width 331 height 23
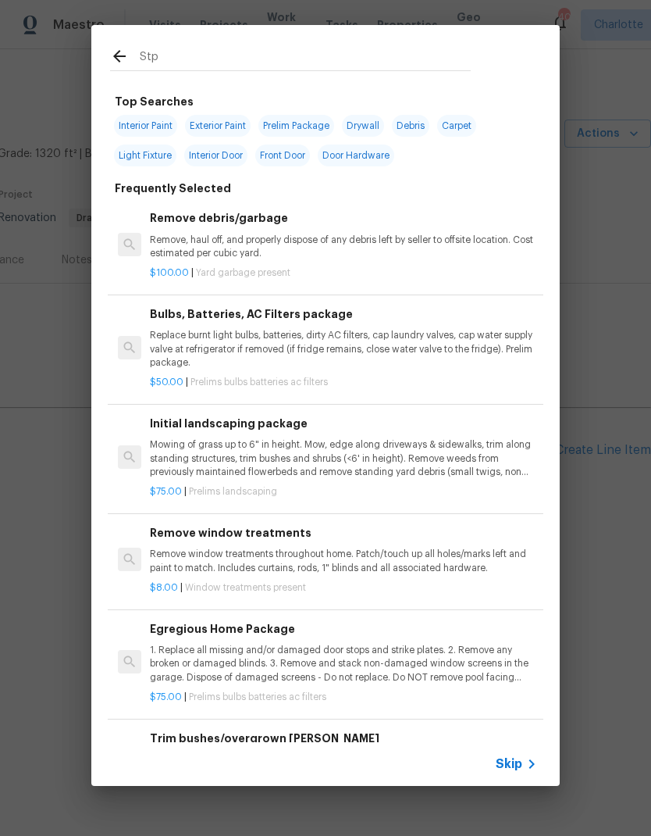
type input "Stpp"
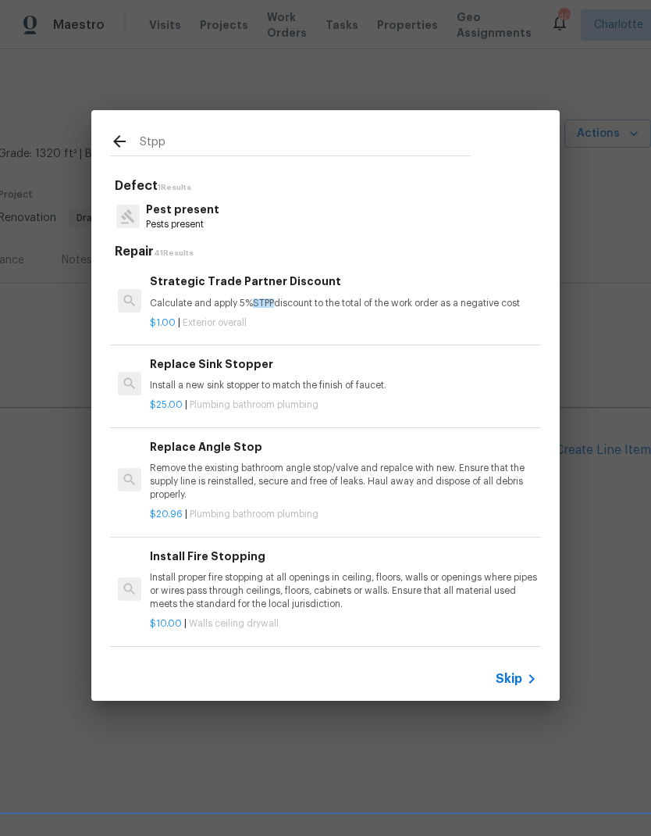
click at [180, 305] on p "Calculate and apply 5% STPP discount to the total of the work order as a negati…" at bounding box center [343, 303] width 387 height 13
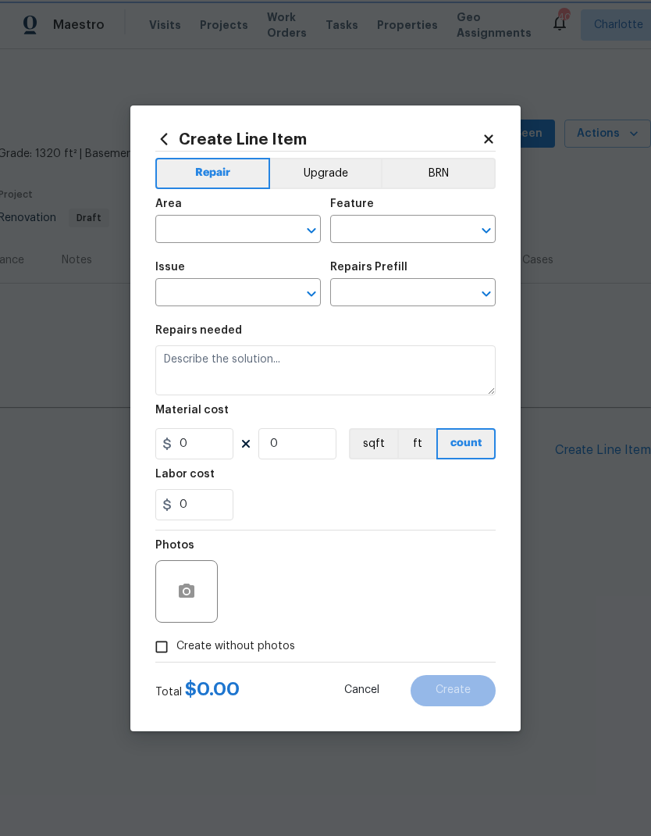
type input "Overall Exterior"
type input "Strategic Trade Partner Discount $1.00"
type textarea "Calculate and apply 5% STPP discount to the total of the work order as a negati…"
type input "1"
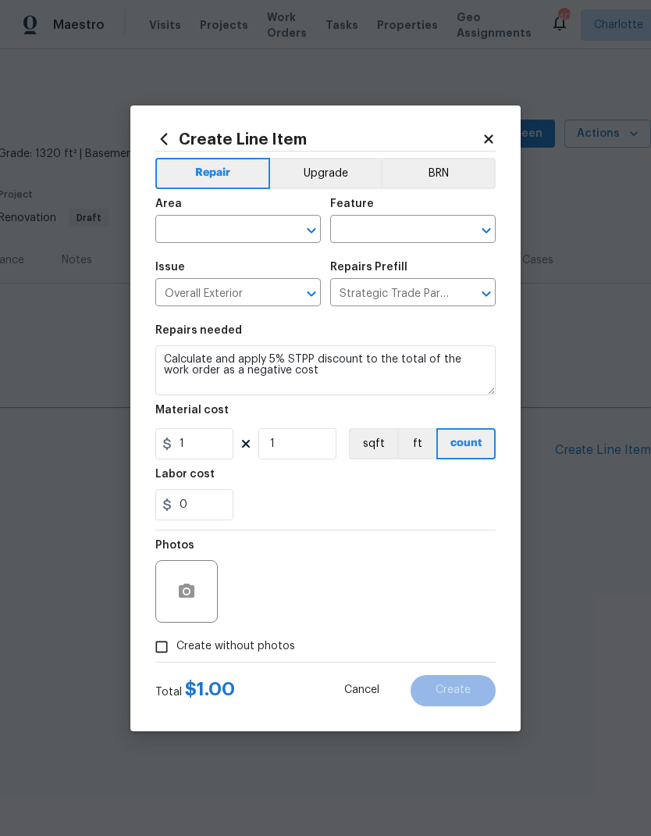
click at [185, 231] on input "text" at bounding box center [216, 231] width 122 height 24
click at [191, 288] on li "Interior Overall" at bounding box center [238, 291] width 166 height 26
type input "Interior Overall"
click at [367, 226] on input "text" at bounding box center [391, 231] width 122 height 24
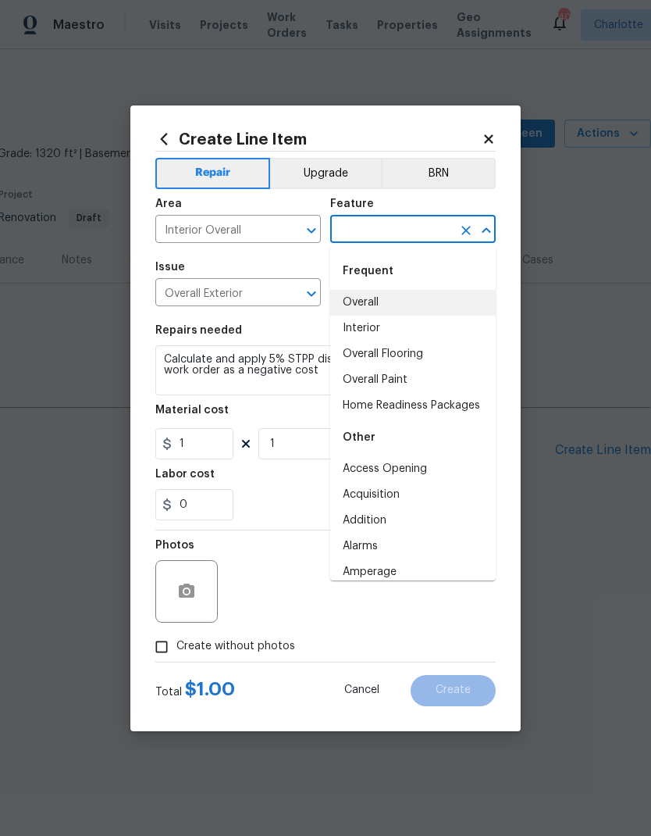
click at [356, 296] on li "Overall" at bounding box center [413, 303] width 166 height 26
type input "Overall"
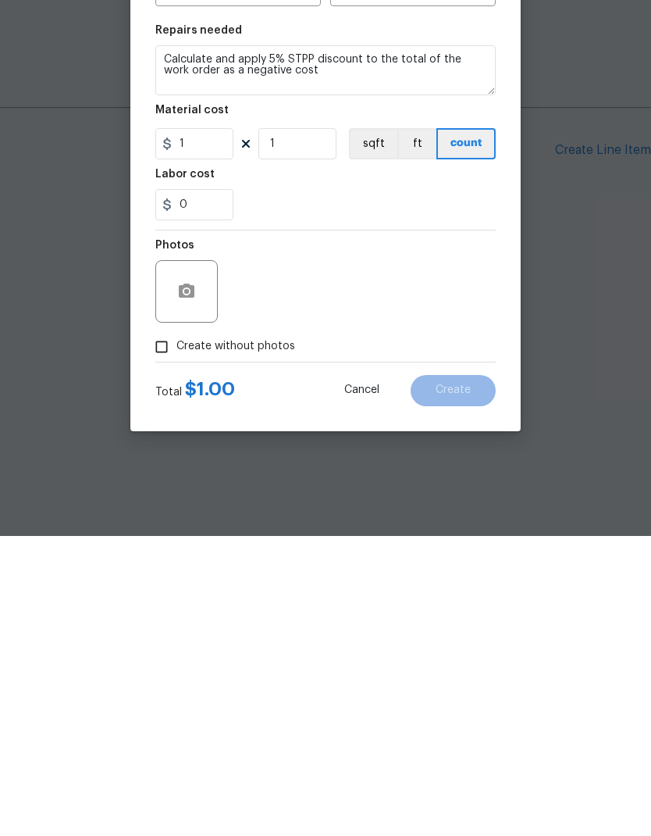
click at [172, 632] on input "Create without photos" at bounding box center [162, 647] width 30 height 30
checkbox input "true"
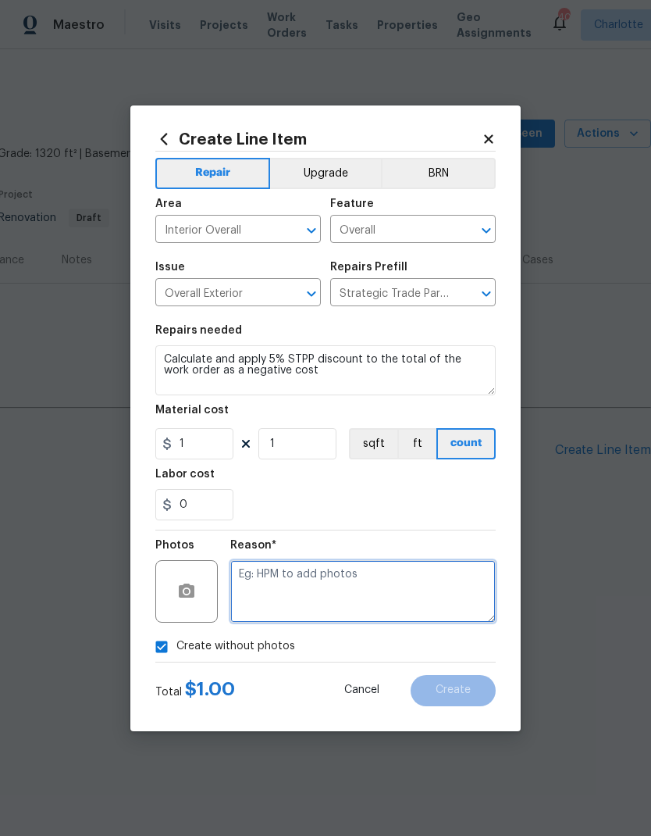
click at [444, 607] on textarea at bounding box center [363, 591] width 266 height 62
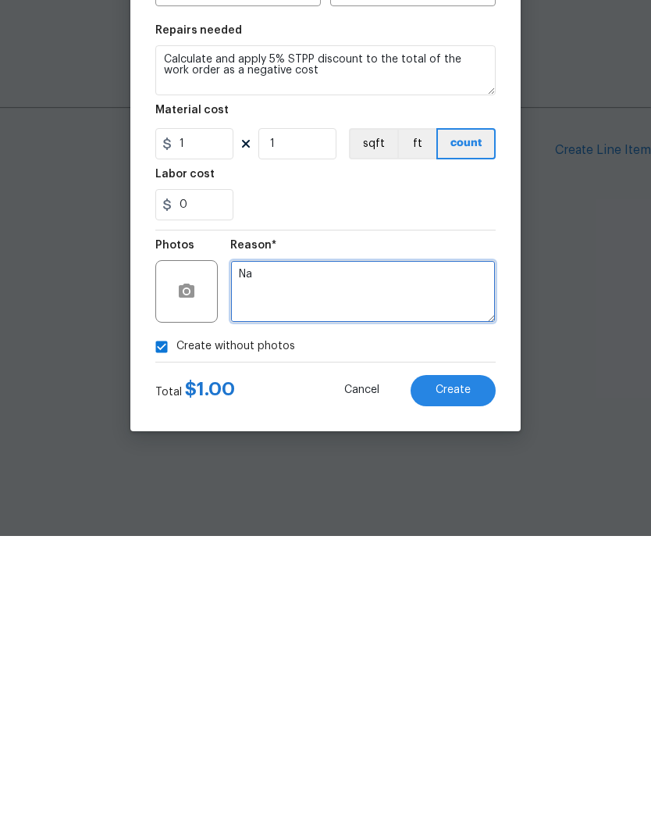
type textarea "Na"
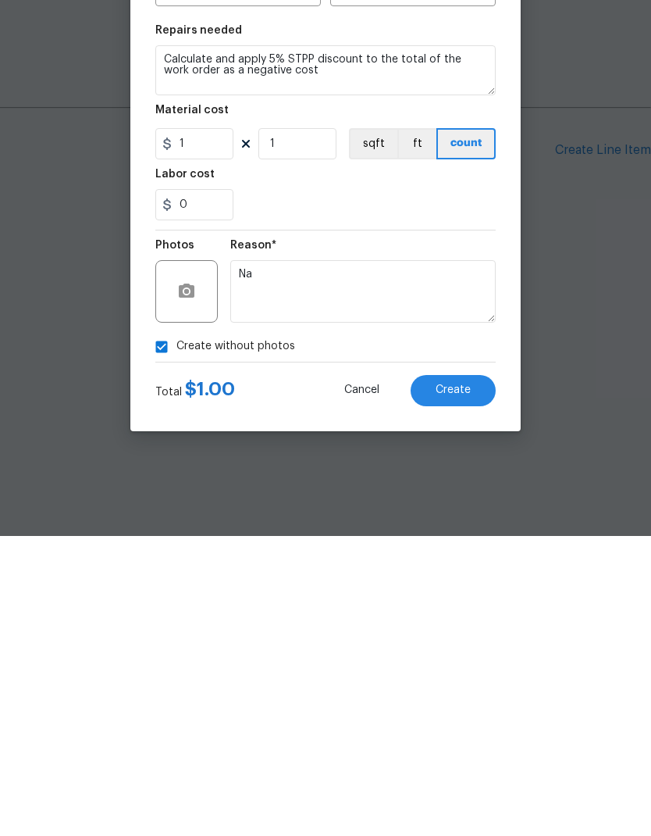
click at [467, 684] on span "Create" at bounding box center [453, 690] width 35 height 12
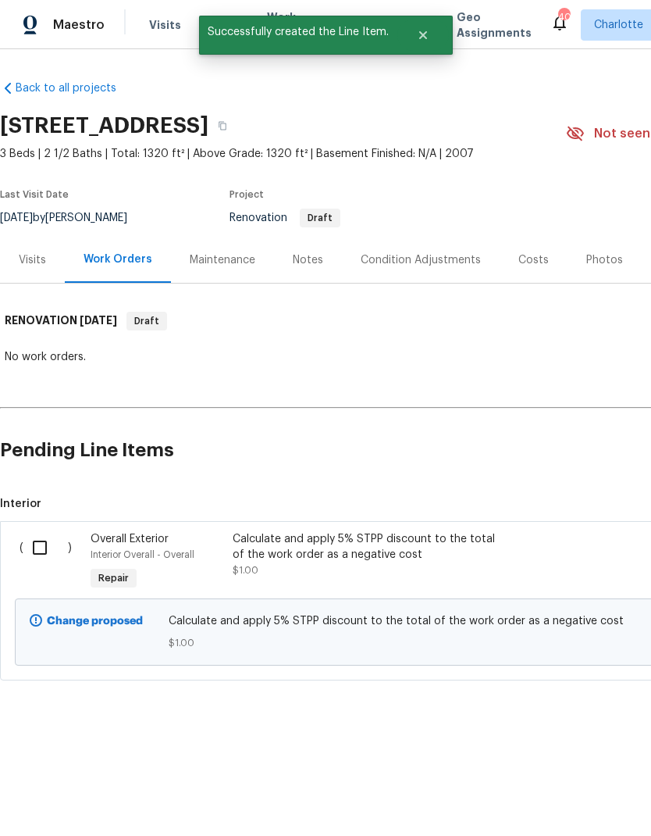
scroll to position [0, 0]
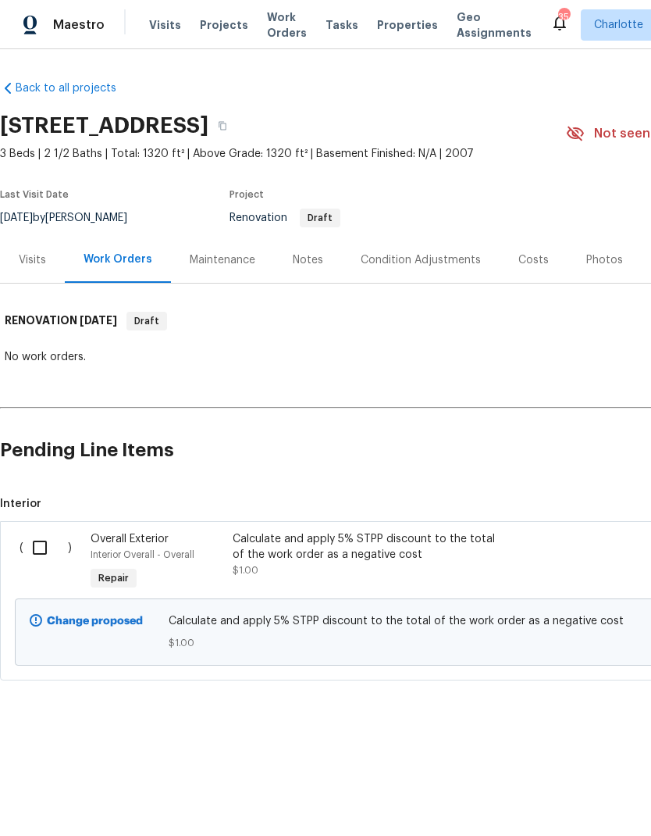
click at [411, 253] on div "Condition Adjustments" at bounding box center [421, 260] width 120 height 16
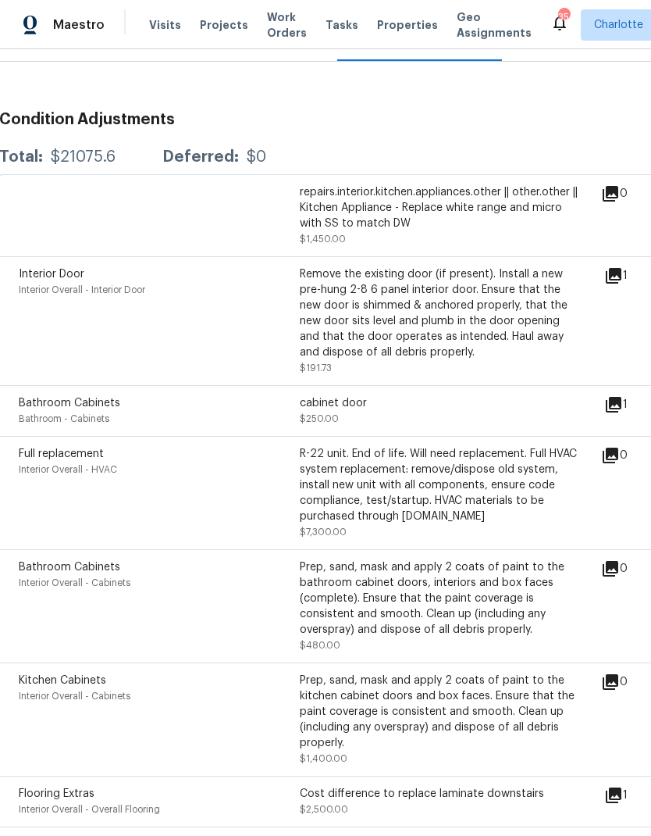
scroll to position [222, 1]
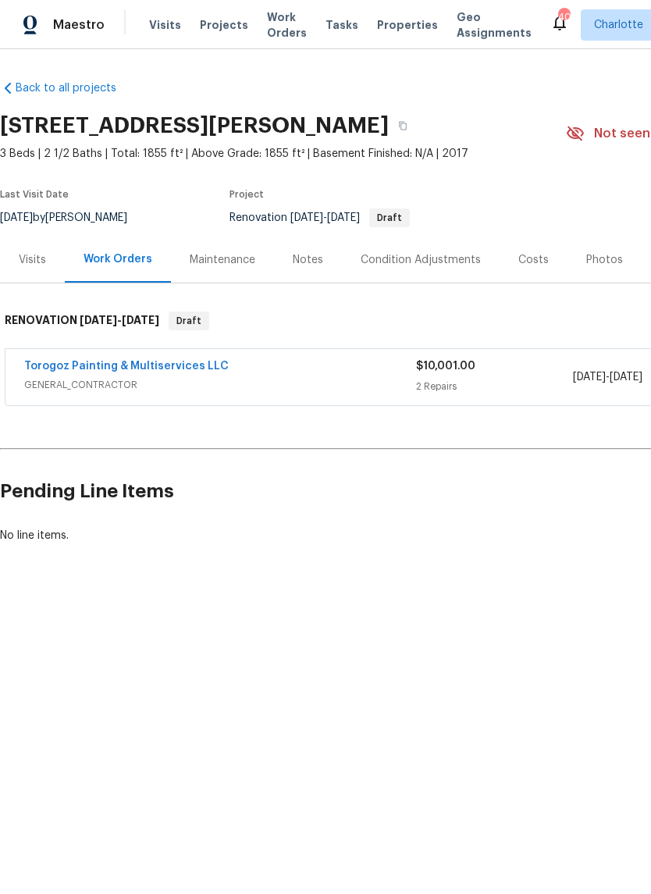
click at [305, 369] on div "Torogoz Painting & Multiservices LLC" at bounding box center [220, 367] width 392 height 19
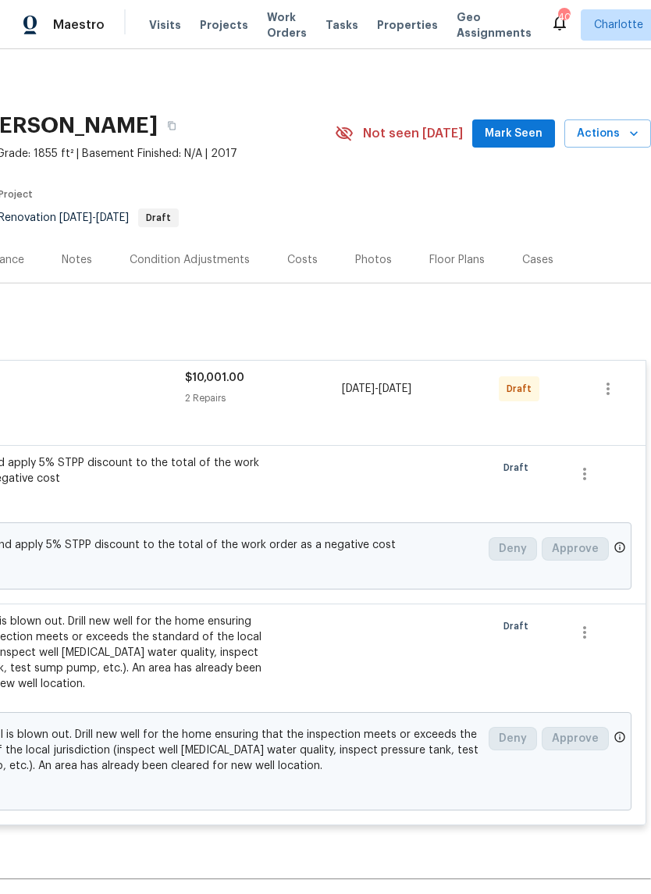
scroll to position [0, 231]
click at [612, 385] on icon "button" at bounding box center [608, 389] width 19 height 19
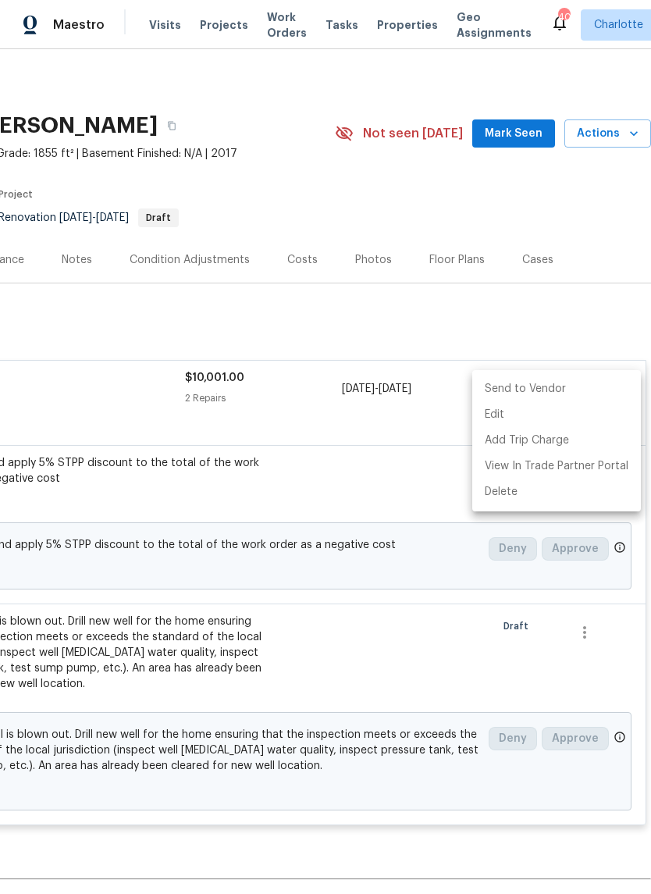
click at [523, 387] on li "Send to Vendor" at bounding box center [557, 389] width 169 height 26
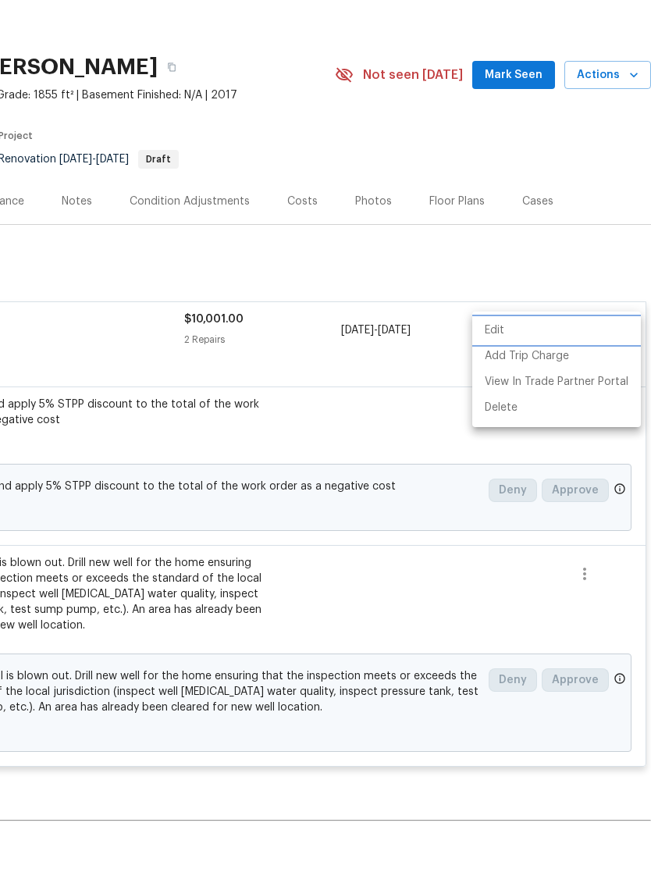
scroll to position [38, 0]
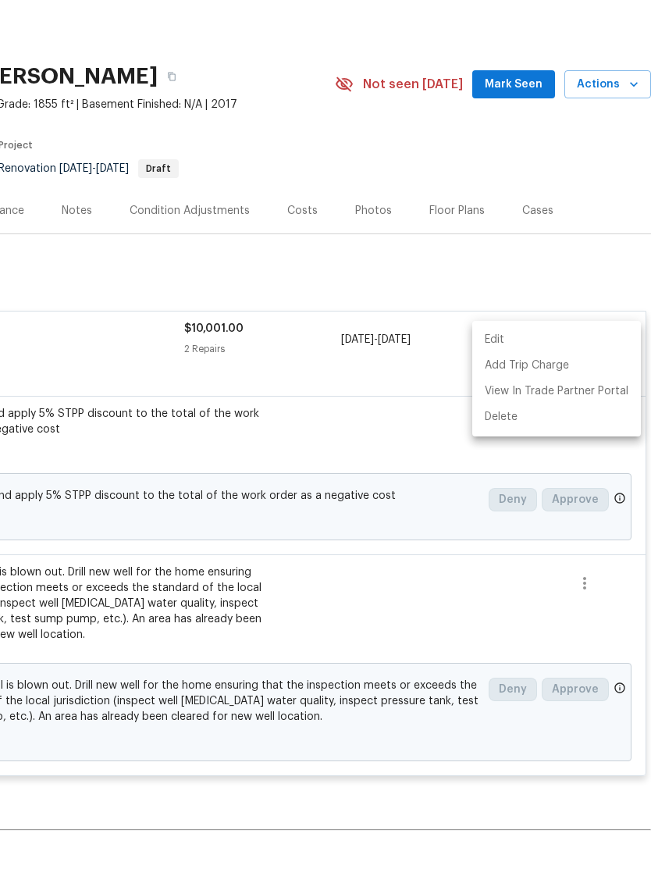
click at [326, 266] on div at bounding box center [325, 447] width 651 height 894
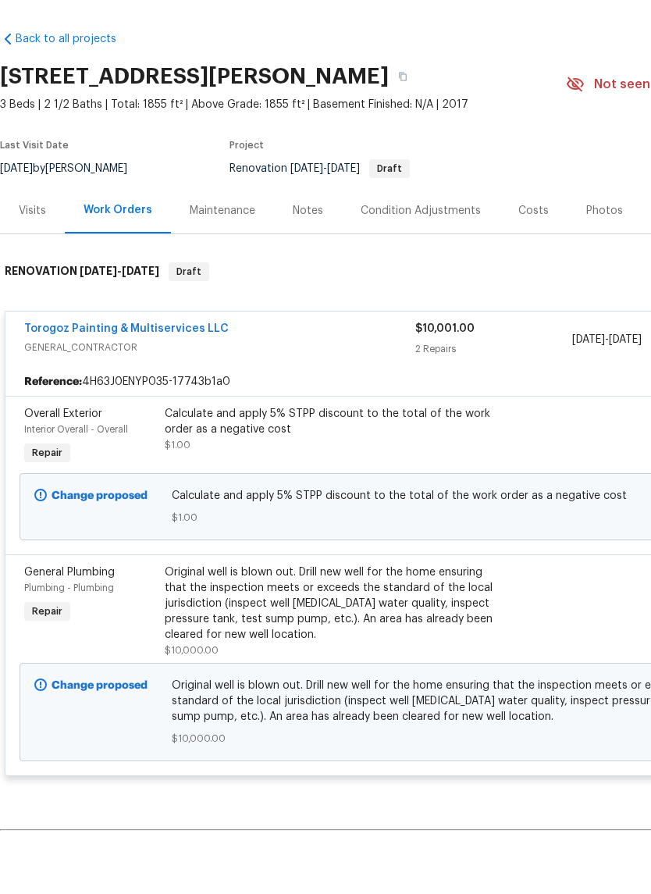
scroll to position [0, 0]
click at [74, 373] on link "Torogoz Painting & Multiservices LLC" at bounding box center [126, 378] width 205 height 11
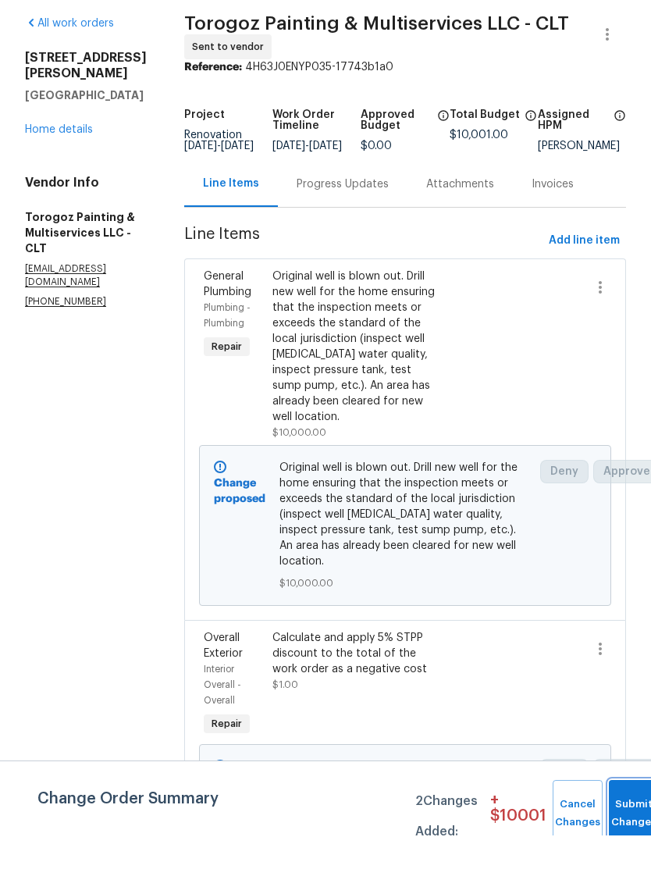
click at [626, 839] on button "Submit Changes" at bounding box center [634, 872] width 50 height 67
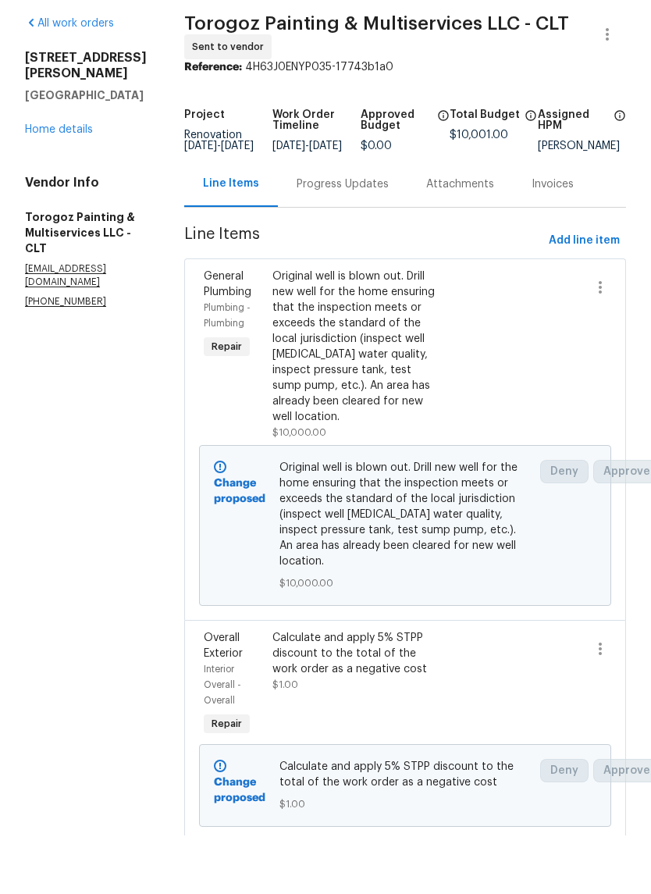
click at [380, 235] on div "Progress Updates" at bounding box center [343, 243] width 92 height 16
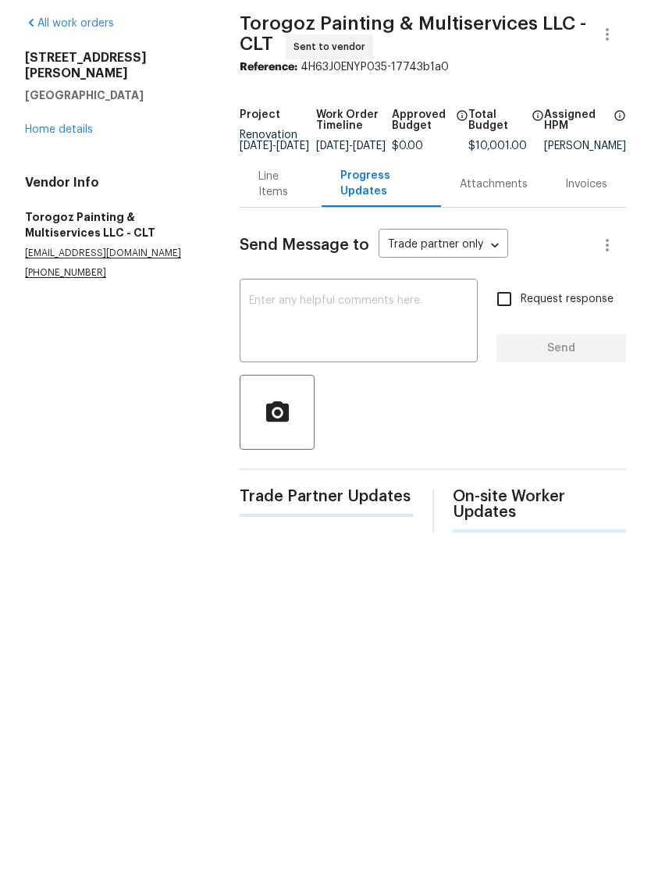
click at [362, 354] on textarea at bounding box center [358, 381] width 219 height 55
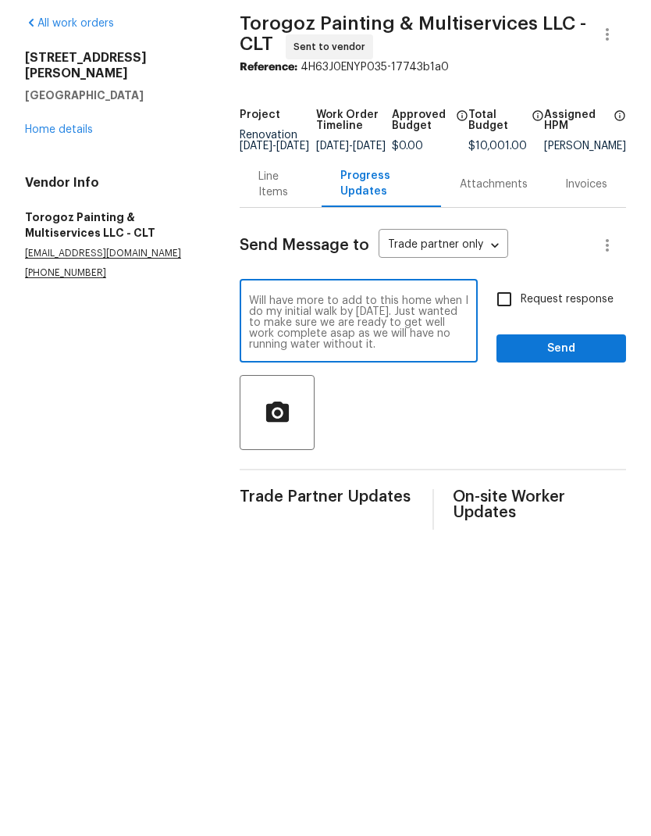
type textarea "Will have more to add to this home when I do my initial walk by [DATE]. Just wa…"
click at [512, 341] on input "Request response" at bounding box center [504, 357] width 33 height 33
checkbox input "true"
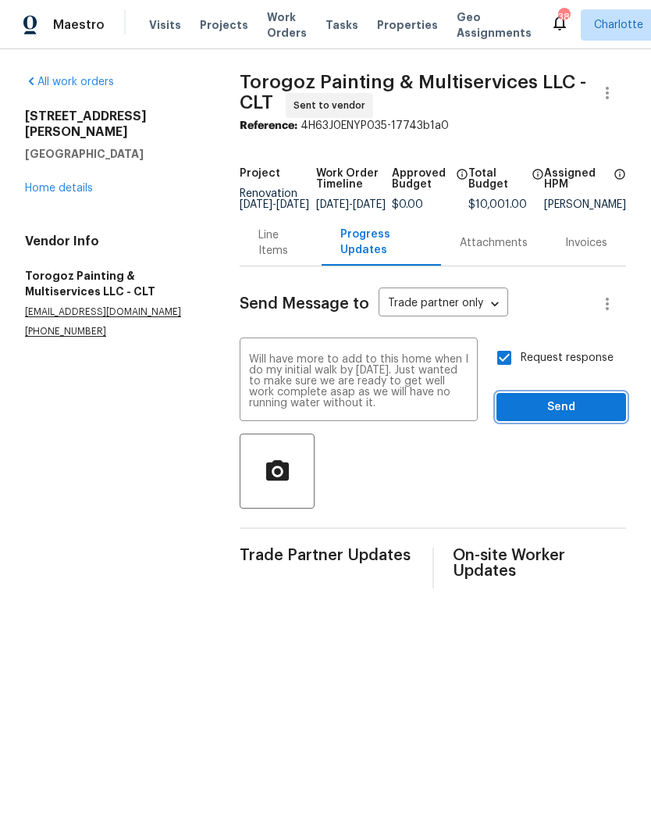
click at [579, 404] on button "Send" at bounding box center [562, 407] width 130 height 29
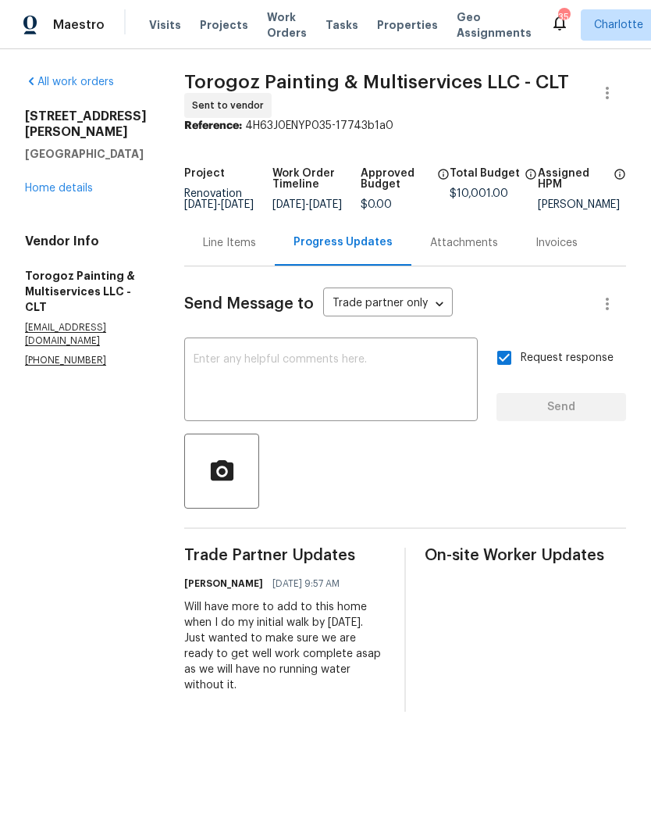
click at [52, 183] on link "Home details" at bounding box center [59, 188] width 68 height 11
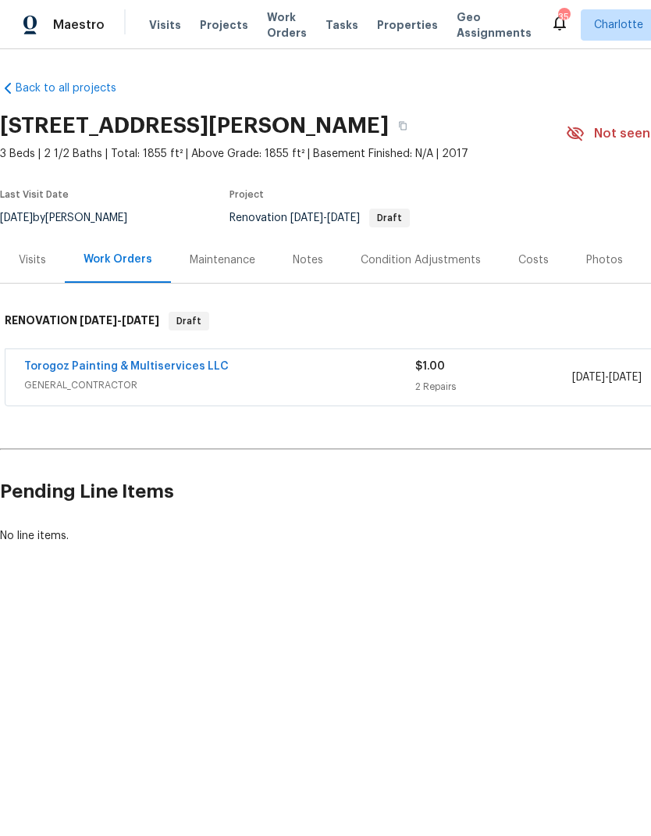
click at [413, 260] on div "Condition Adjustments" at bounding box center [421, 260] width 120 height 16
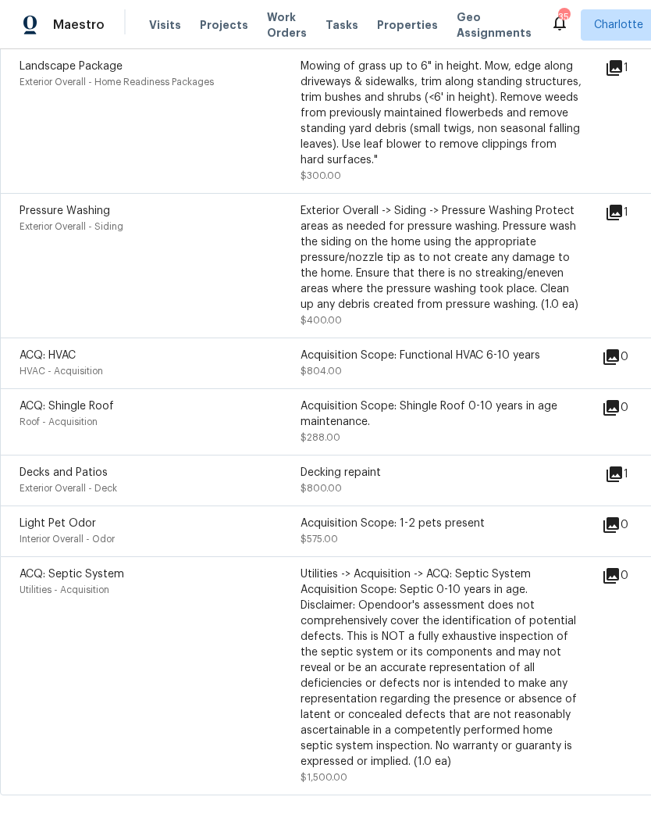
scroll to position [612, 0]
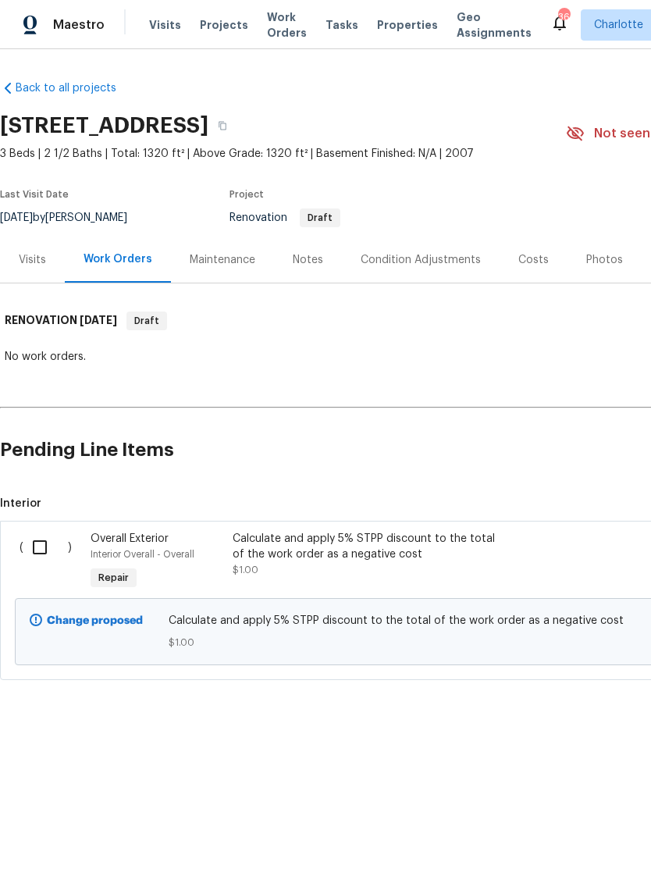
click at [388, 269] on div "Condition Adjustments" at bounding box center [421, 260] width 158 height 46
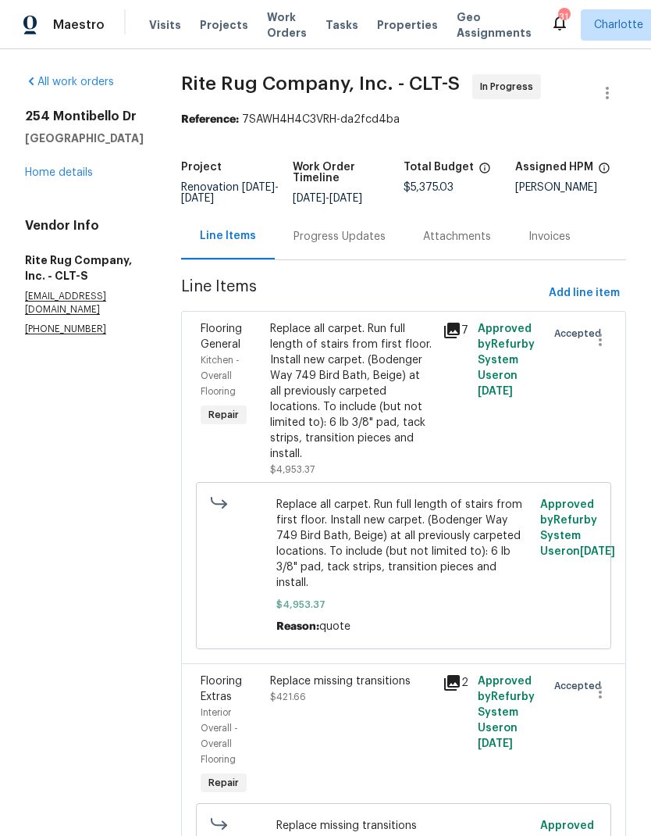
click at [372, 244] on div "Progress Updates" at bounding box center [340, 237] width 92 height 16
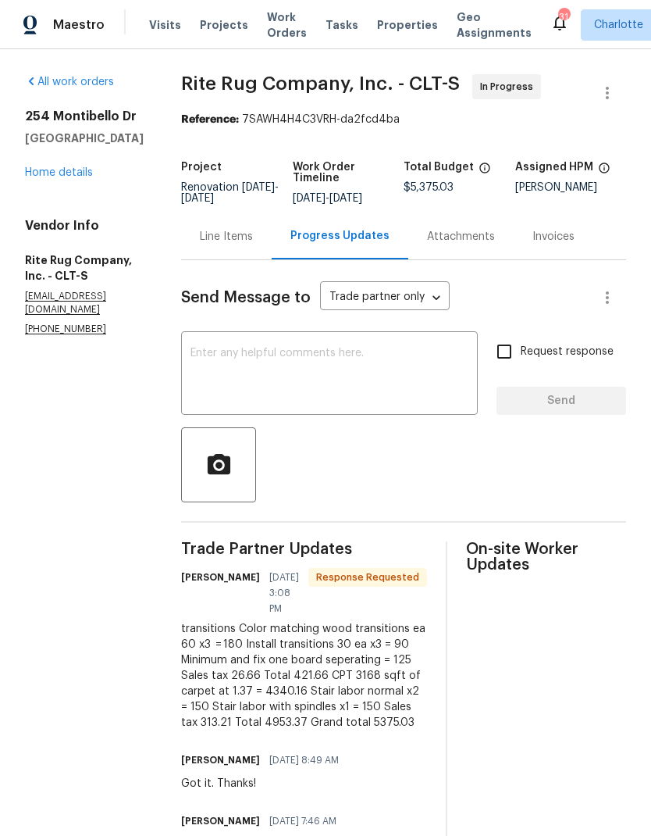
click at [376, 385] on textarea at bounding box center [330, 375] width 278 height 55
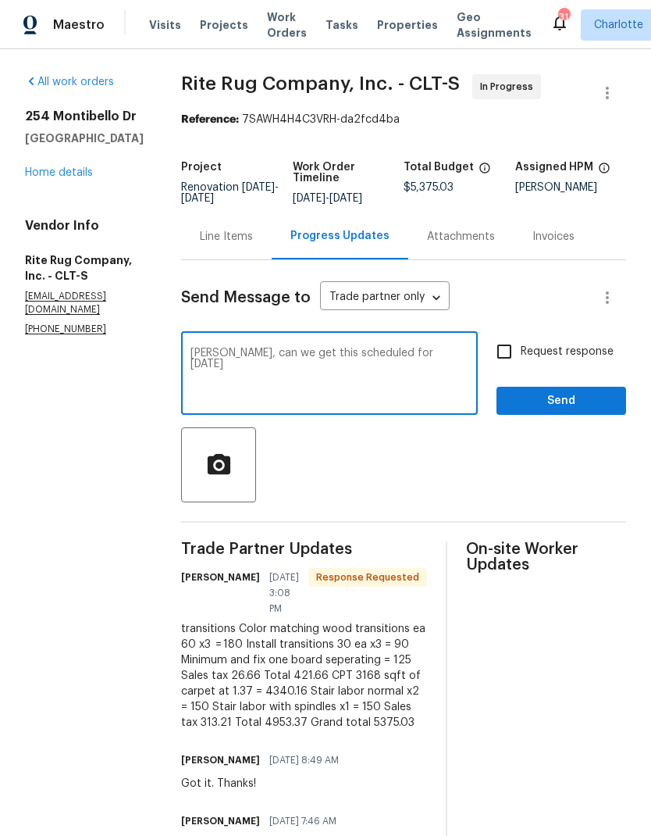
click at [309, 366] on textarea "[PERSON_NAME], can we get this scheduled for [DATE]" at bounding box center [330, 375] width 278 height 55
click at [286, 382] on textarea "[PERSON_NAME], can we please get this scheduled for [DATE]" at bounding box center [330, 375] width 278 height 55
type textarea "[PERSON_NAME], can we please get this scheduled for [DATE] . Thanks"
click at [489, 366] on input "Request response" at bounding box center [504, 351] width 33 height 33
checkbox input "true"
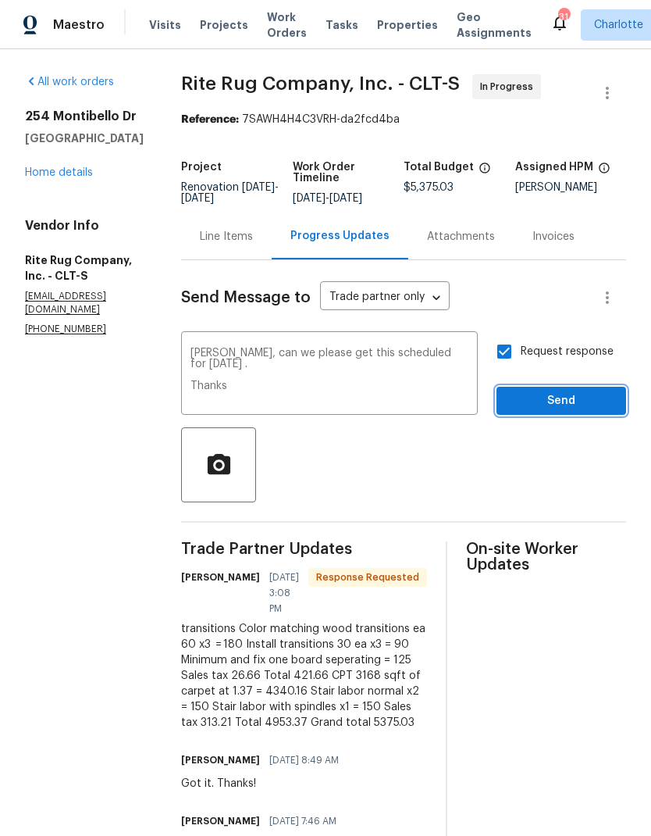
click at [572, 406] on span "Send" at bounding box center [561, 401] width 105 height 20
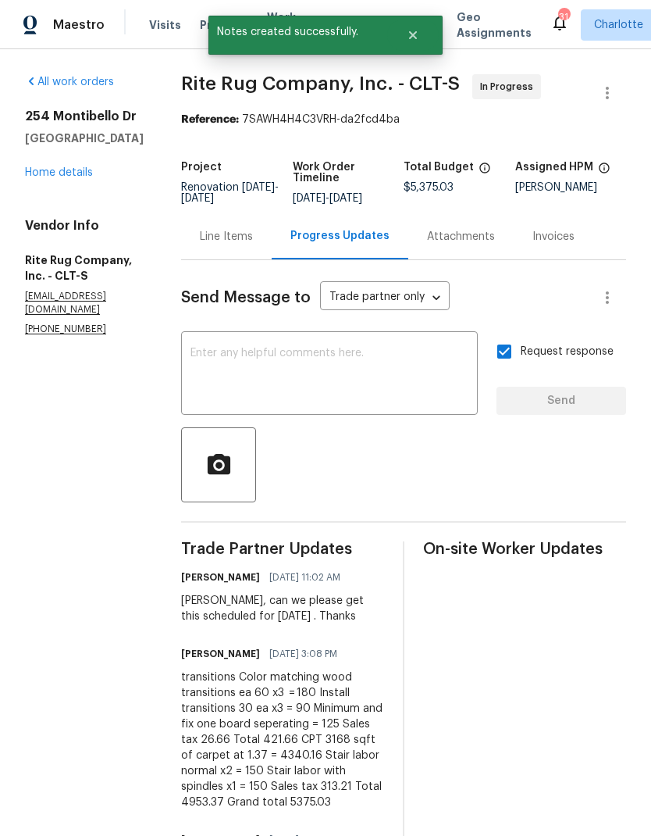
click at [53, 177] on link "Home details" at bounding box center [59, 172] width 68 height 11
